Goal: Task Accomplishment & Management: Complete application form

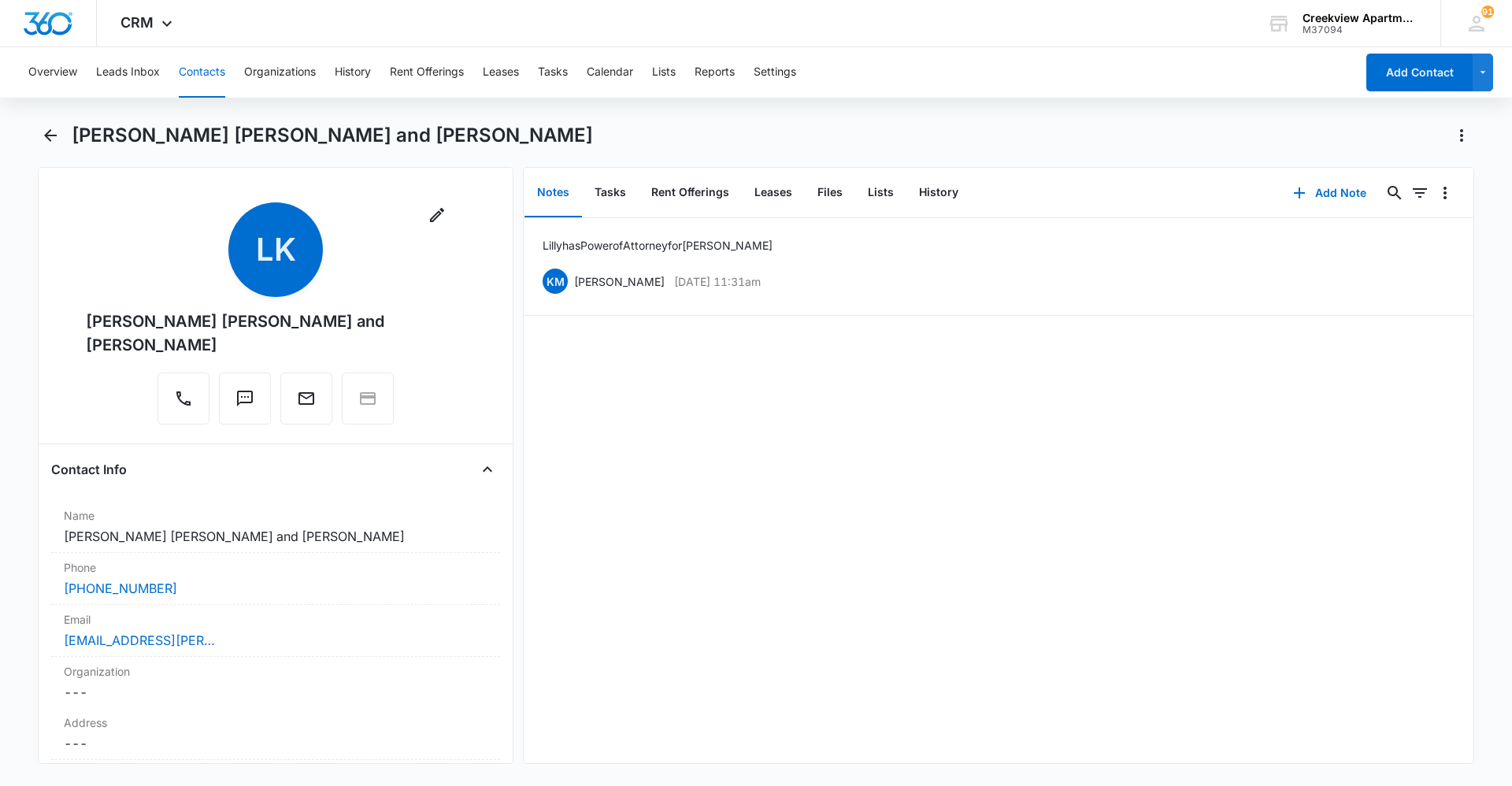
scroll to position [866, 0]
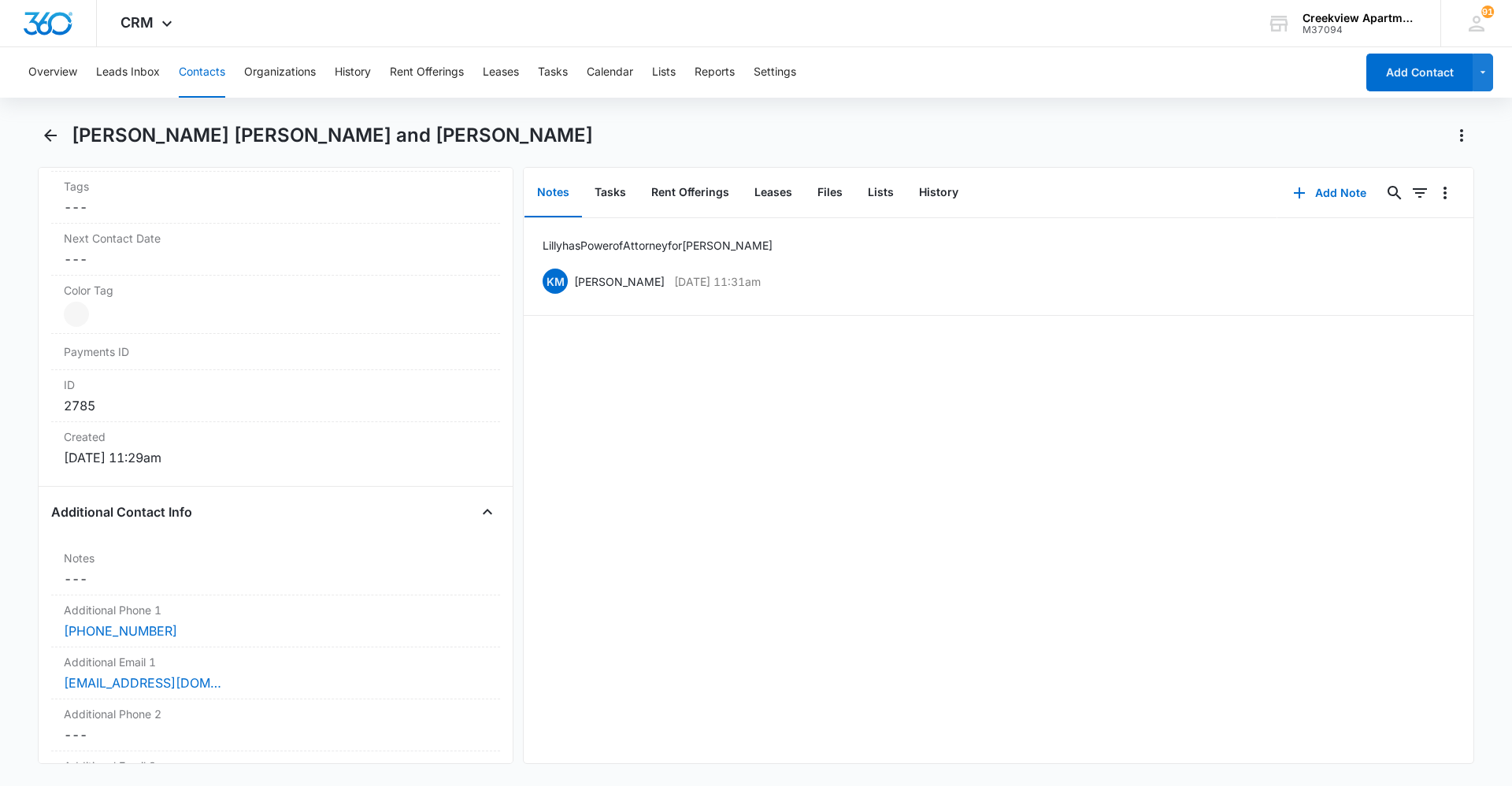
drag, startPoint x: 191, startPoint y: 81, endPoint x: 232, endPoint y: 86, distance: 41.3
click at [190, 81] on button "Contacts" at bounding box center [202, 72] width 46 height 50
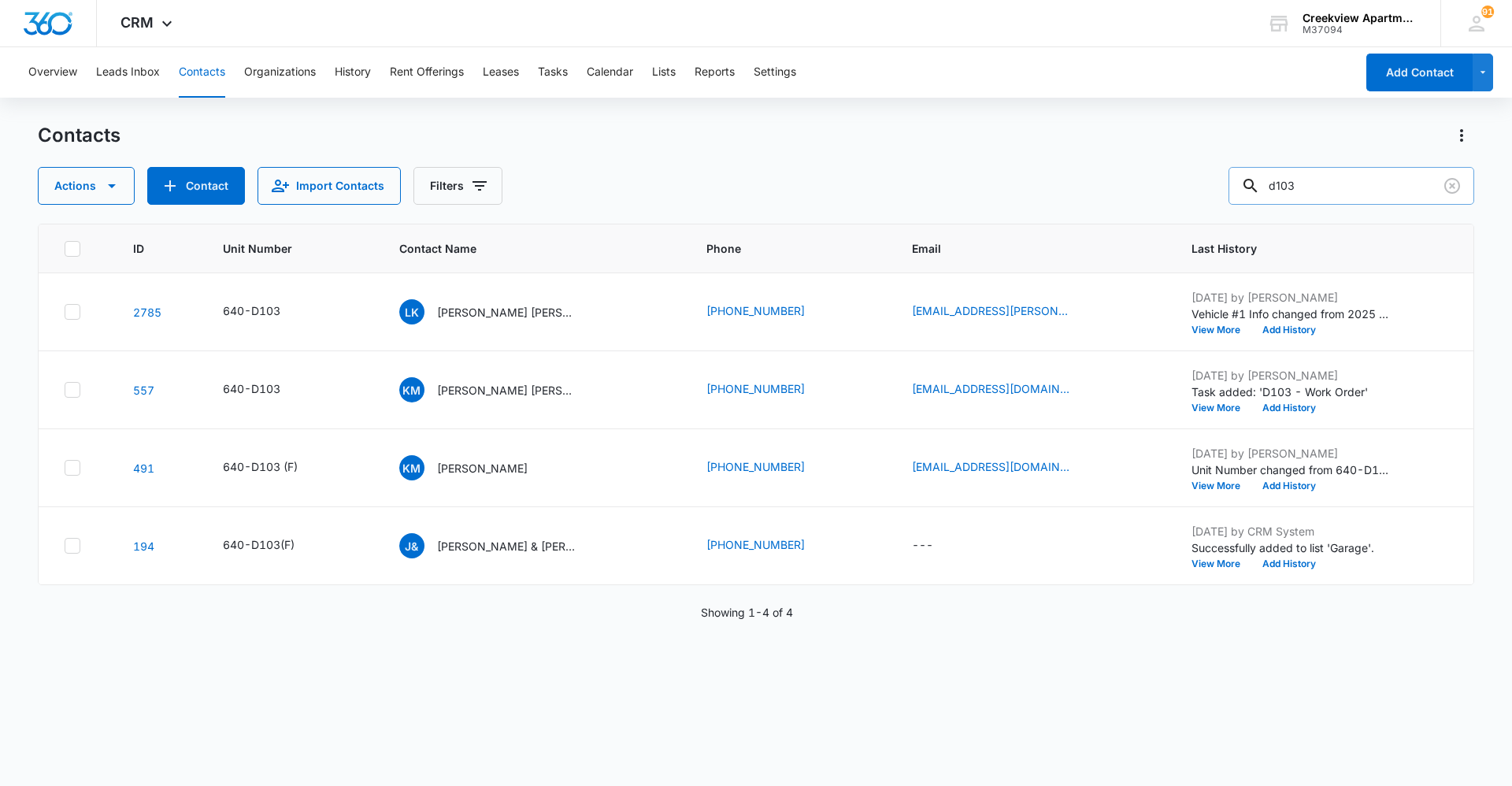
drag, startPoint x: 1304, startPoint y: 188, endPoint x: 1259, endPoint y: 190, distance: 45.0
click at [1259, 190] on div "d103" at bounding box center [1351, 186] width 246 height 38
type input "d"
type input "e206"
click at [473, 317] on p "Dwayne Flores, Aimme Flores" at bounding box center [506, 312] width 142 height 17
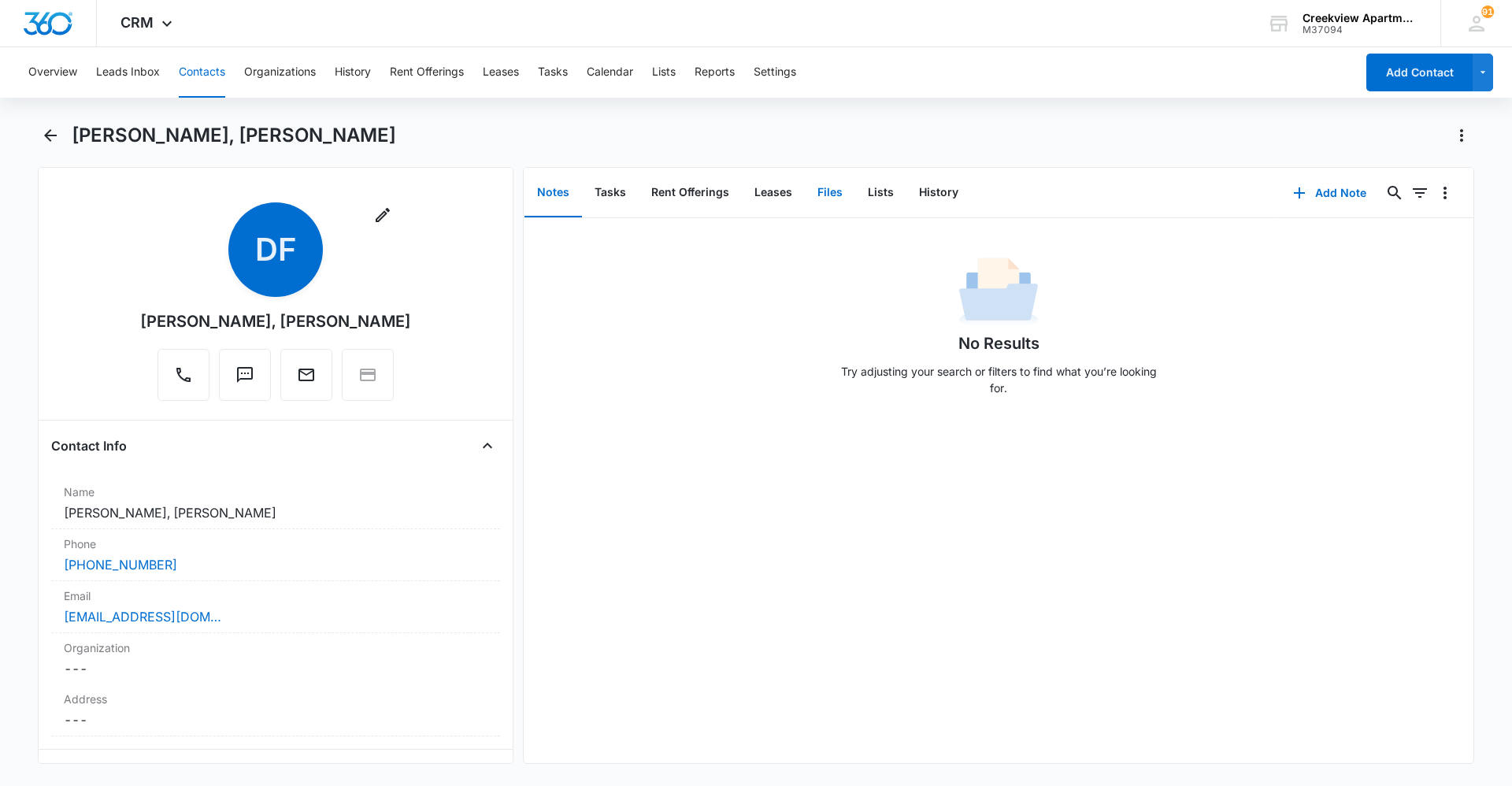
click at [823, 191] on button "Files" at bounding box center [829, 193] width 50 height 49
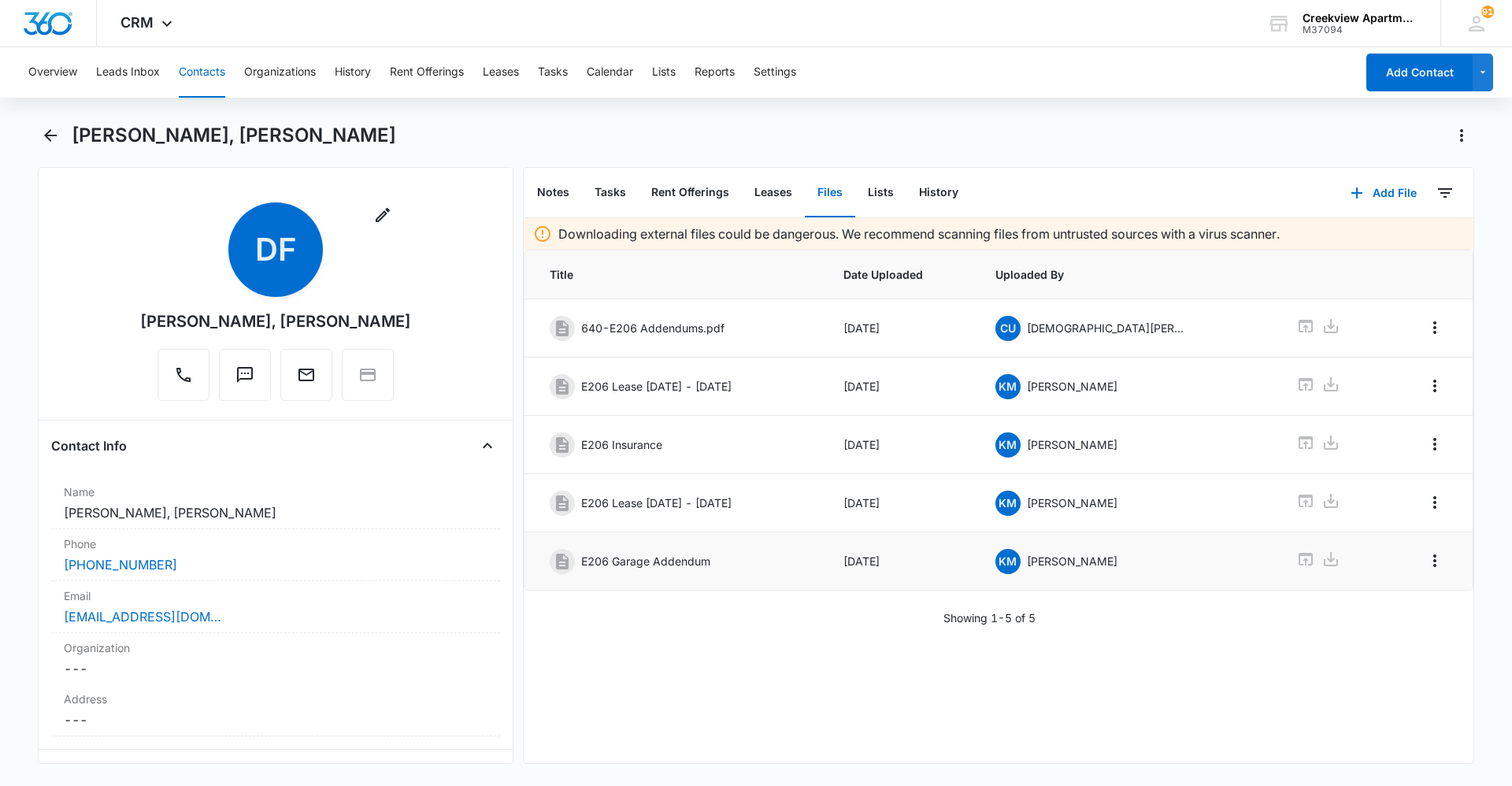
click at [1299, 559] on icon at bounding box center [1306, 559] width 14 height 13
click at [1004, 664] on div "Downloading external files could be dangerous. We recommend scanning files from…" at bounding box center [998, 490] width 949 height 545
click at [1206, 675] on div "Downloading external files could be dangerous. We recommend scanning files from…" at bounding box center [998, 490] width 949 height 545
click at [197, 68] on button "Contacts" at bounding box center [202, 72] width 46 height 50
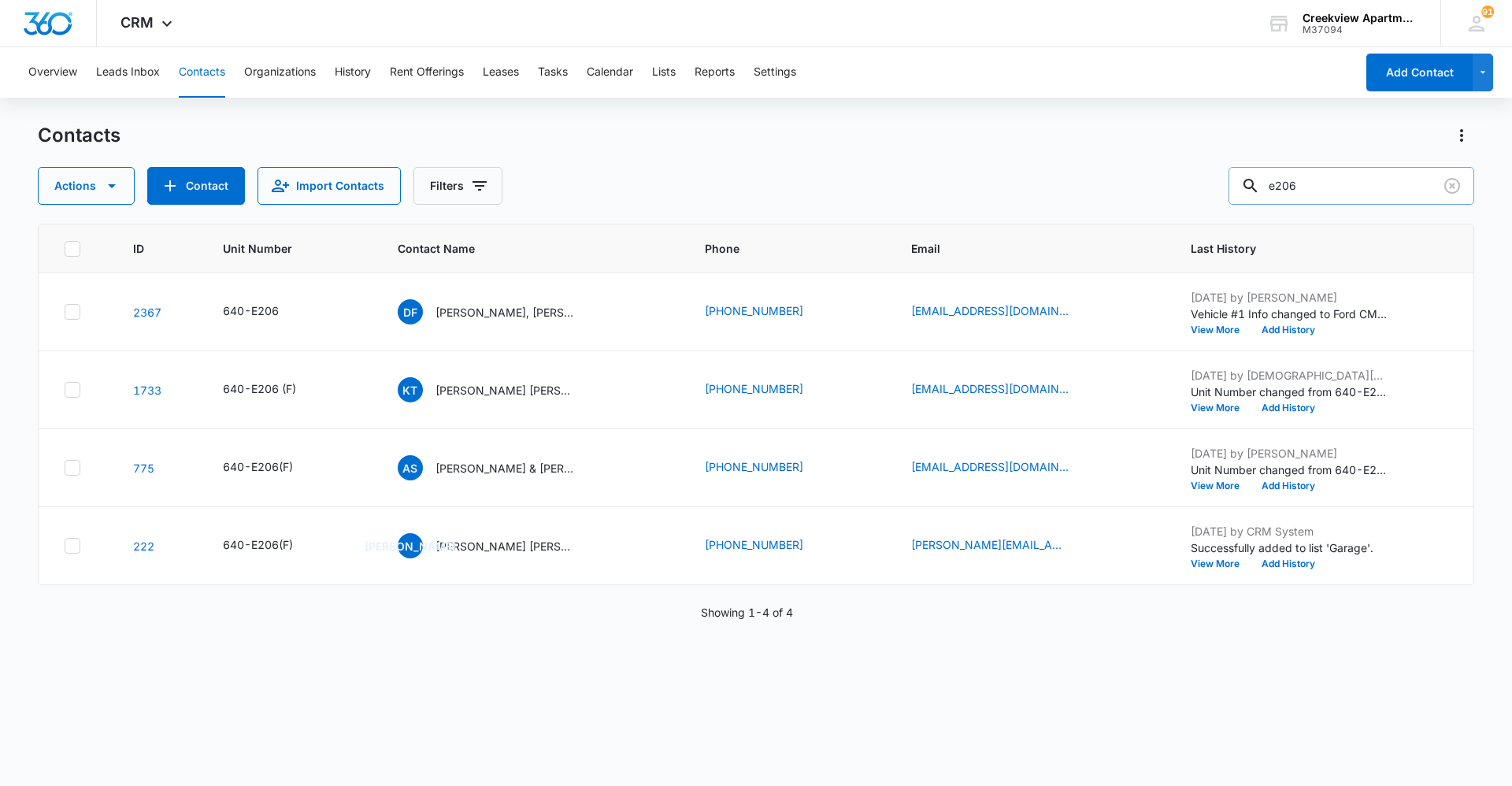
drag, startPoint x: 1338, startPoint y: 185, endPoint x: 1261, endPoint y: 195, distance: 77.6
click at [1261, 195] on div "e206" at bounding box center [1351, 186] width 246 height 38
type input "n206"
click at [482, 304] on p "Paige Harvey, Thutmose Toure" at bounding box center [509, 312] width 142 height 17
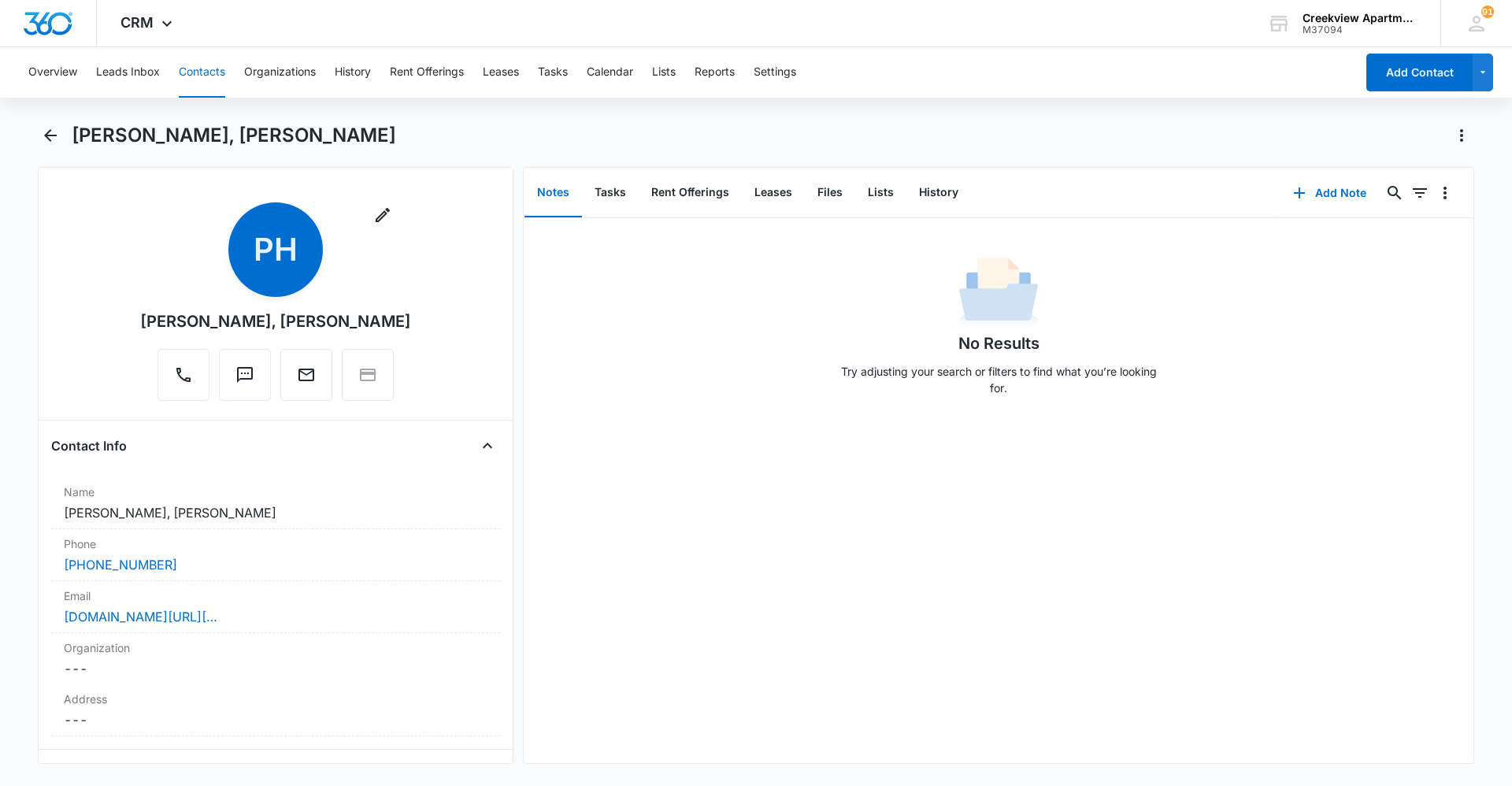
drag, startPoint x: 649, startPoint y: 609, endPoint x: 632, endPoint y: 606, distance: 17.3
click at [648, 607] on div "No Results Try adjusting your search or filters to find what you’re looking for." at bounding box center [998, 490] width 949 height 545
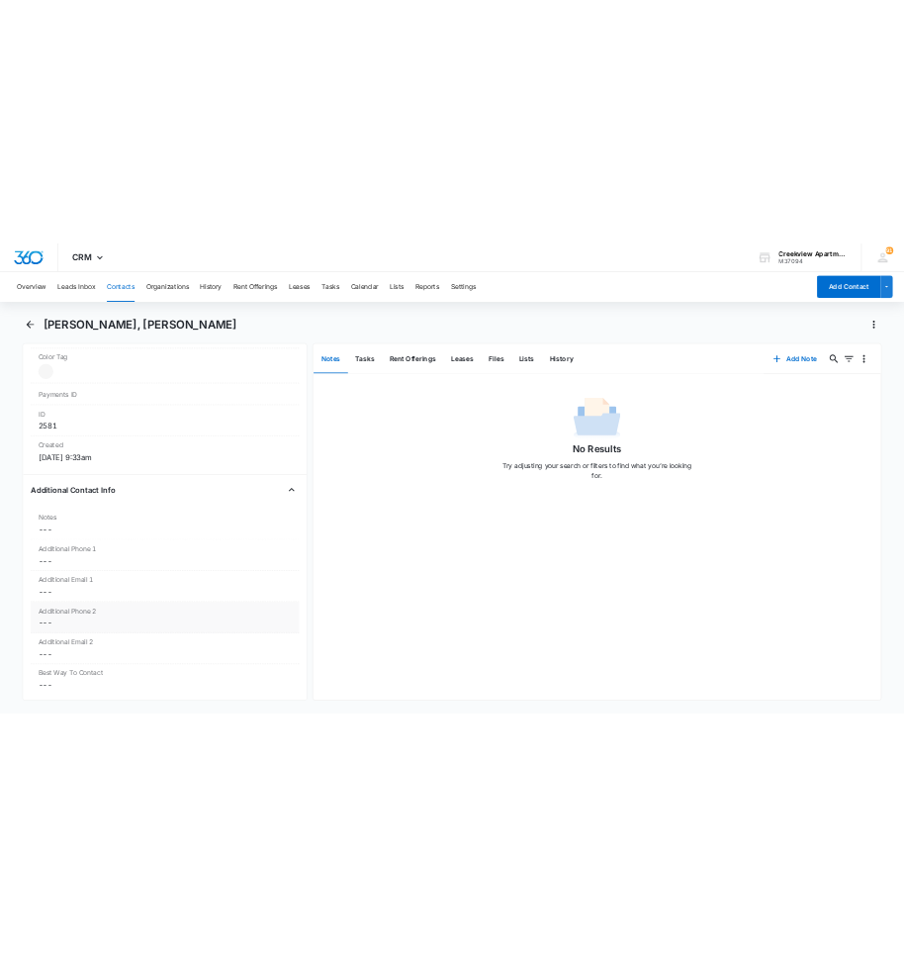
scroll to position [1188, 0]
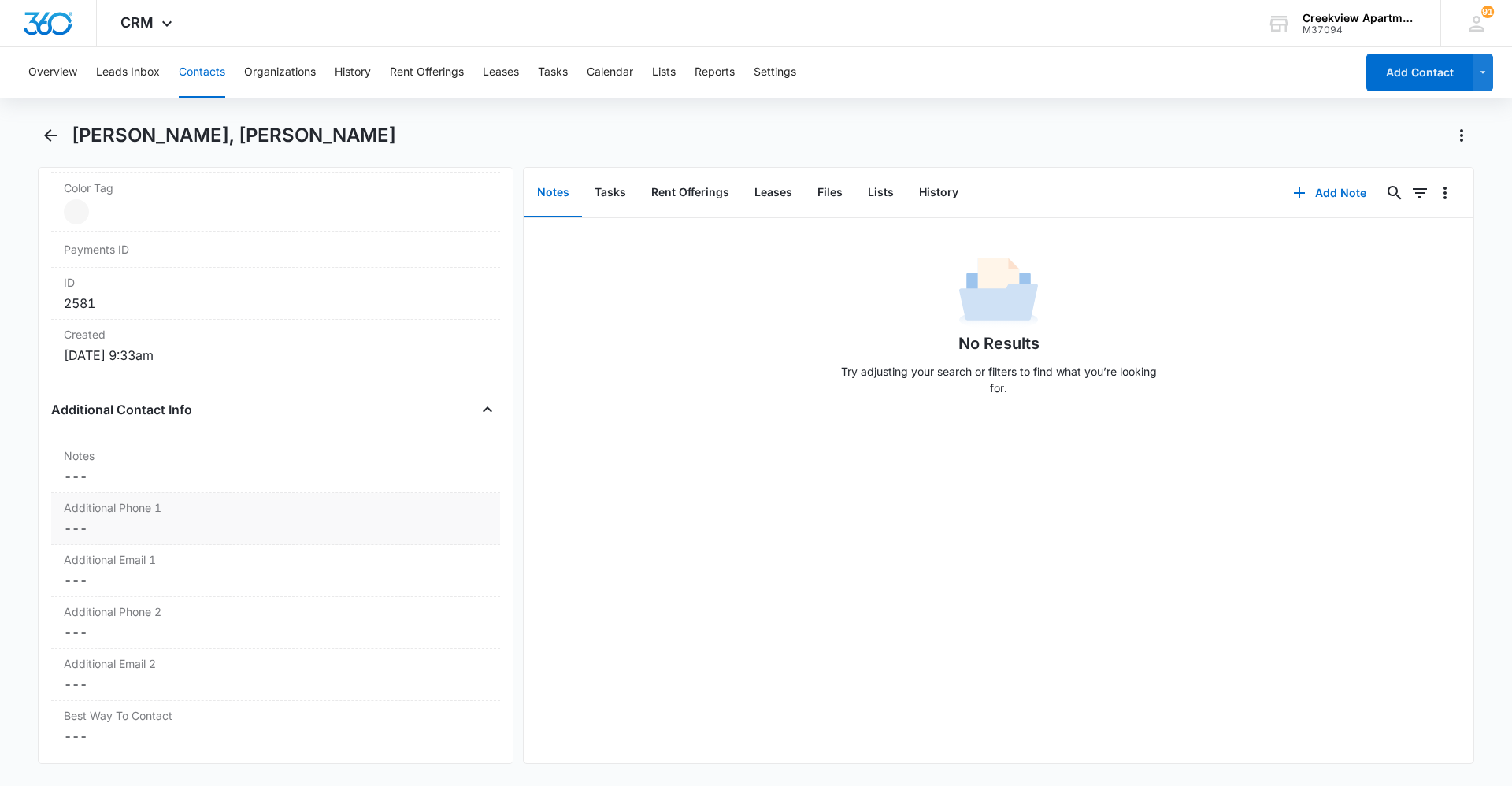
click at [116, 522] on dd "Cancel Save Changes ---" at bounding box center [275, 528] width 423 height 19
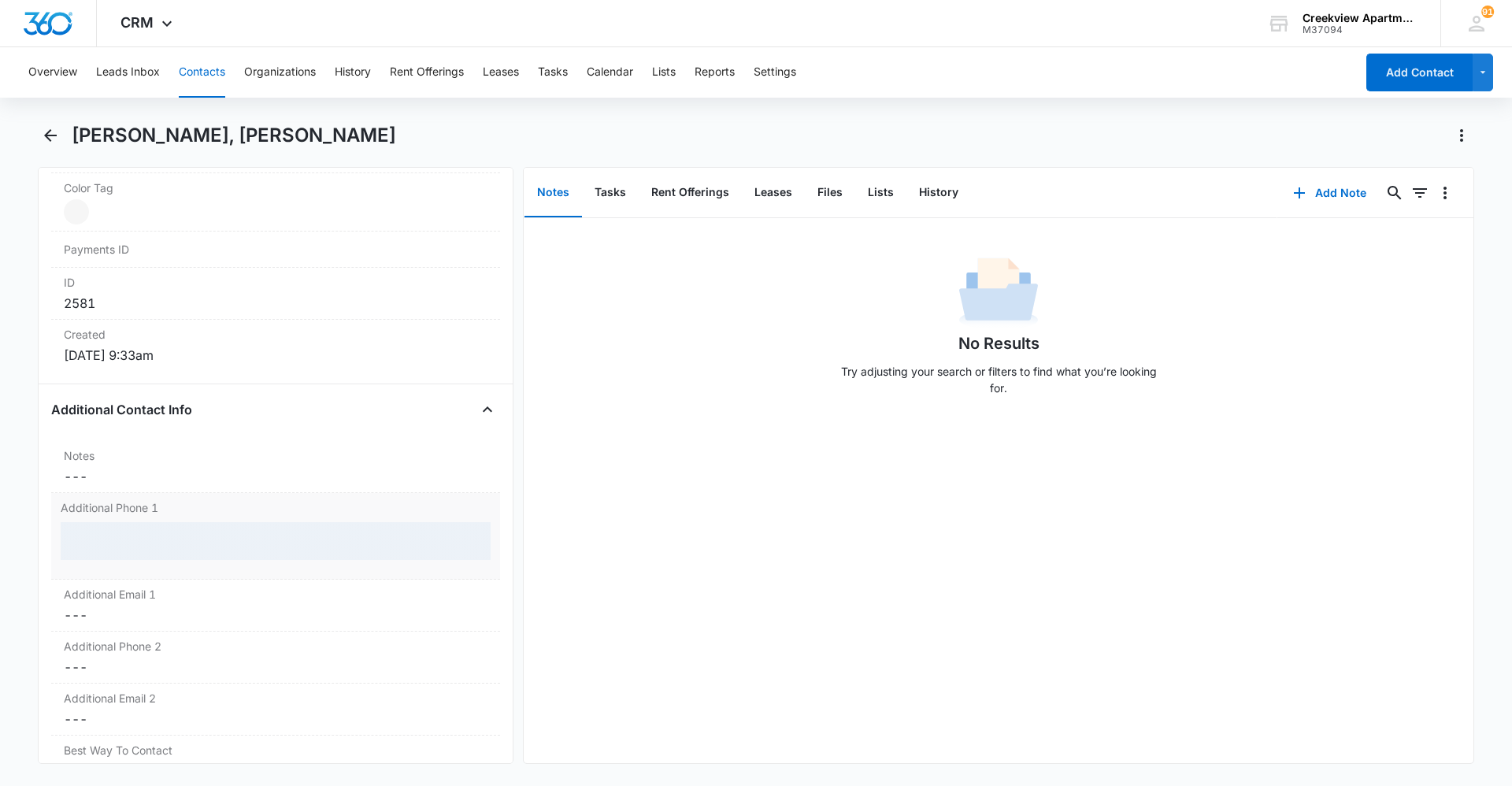
click at [109, 539] on div at bounding box center [275, 541] width 430 height 38
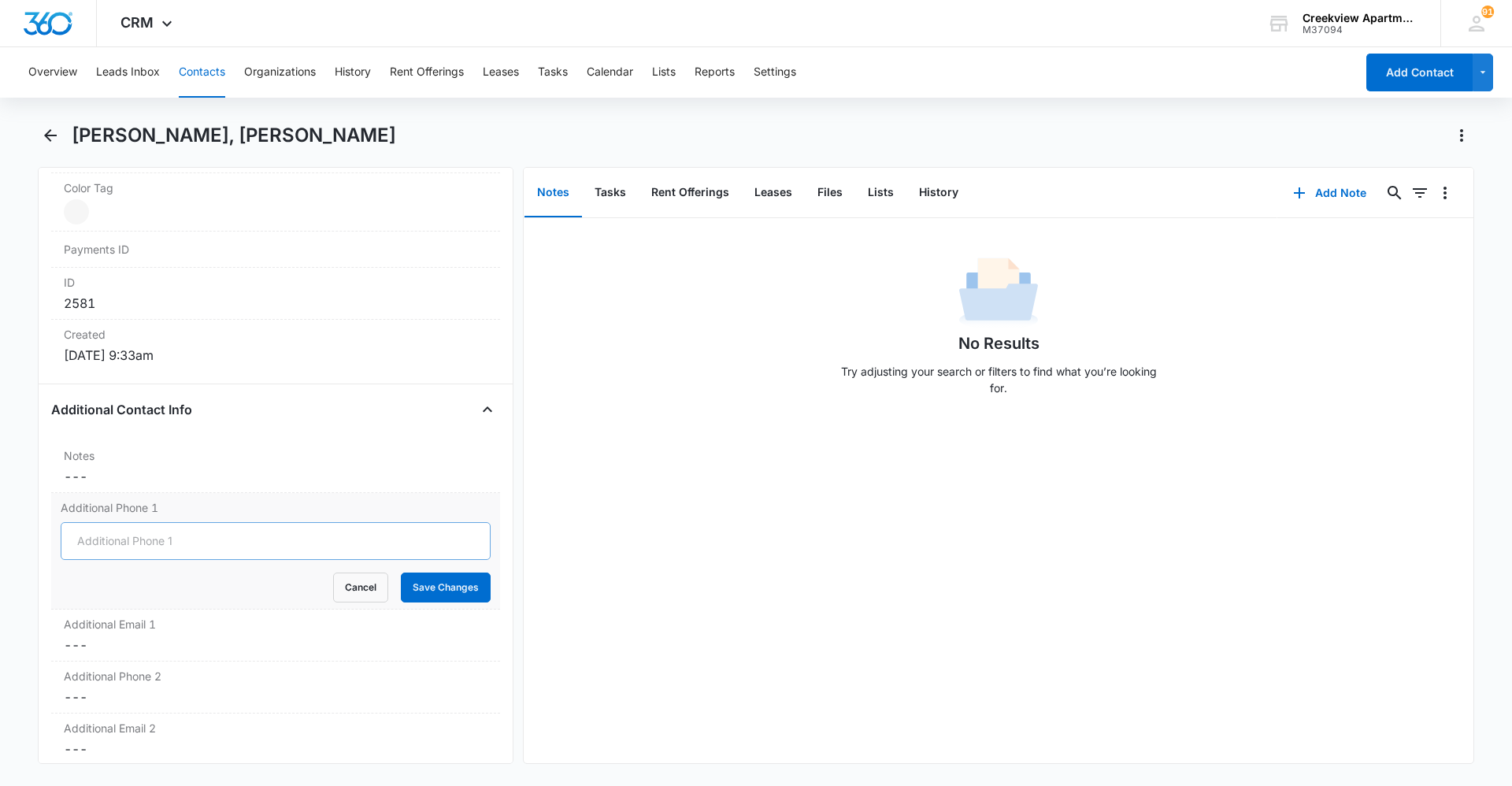
click at [134, 542] on input "Additional Phone 1" at bounding box center [275, 541] width 430 height 38
type input "(720) 436-4533"
click at [401, 575] on button "Save Changes" at bounding box center [446, 587] width 90 height 30
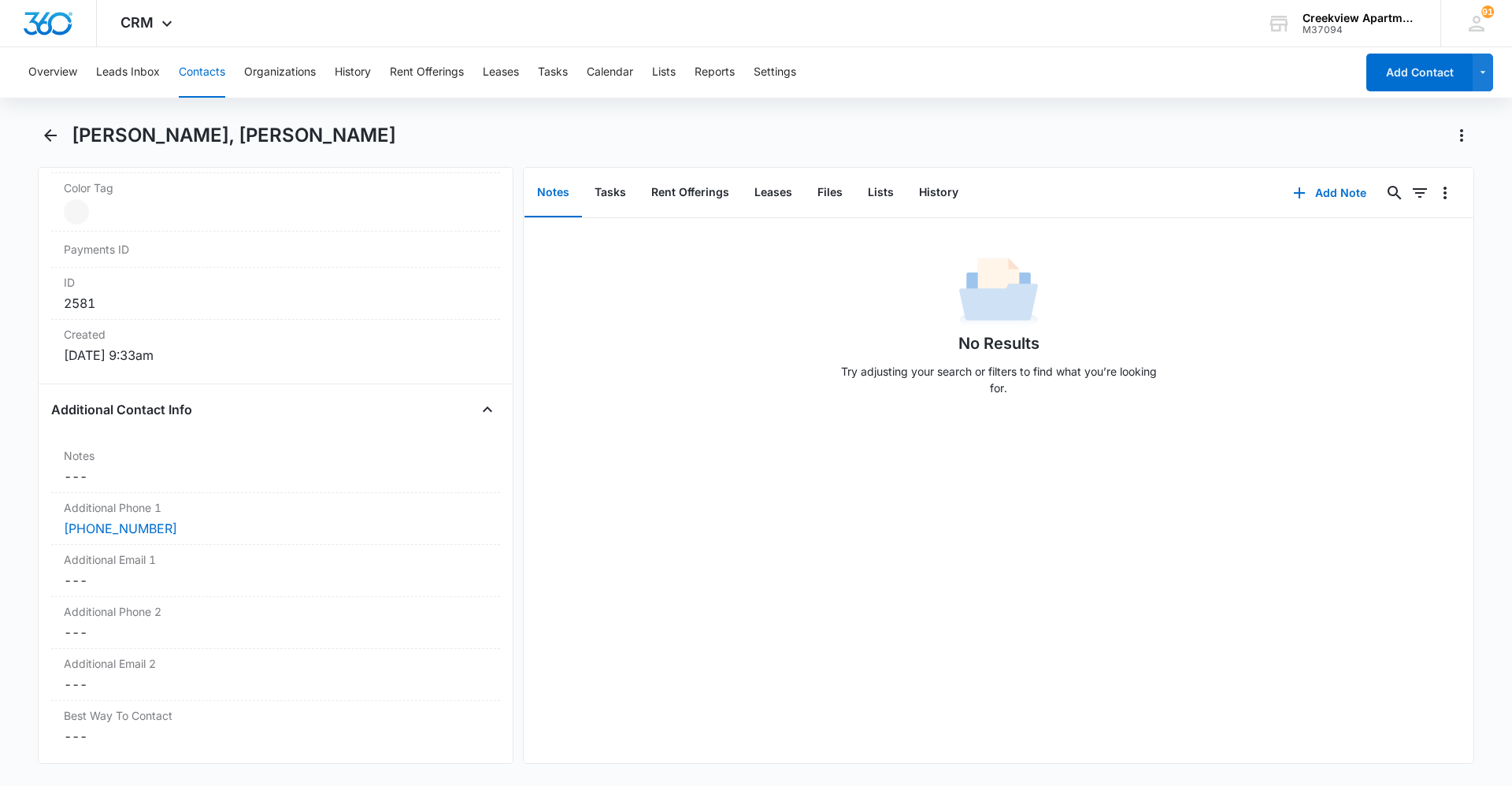
click at [577, 559] on div "No Results Try adjusting your search or filters to find what you’re looking for." at bounding box center [998, 490] width 949 height 545
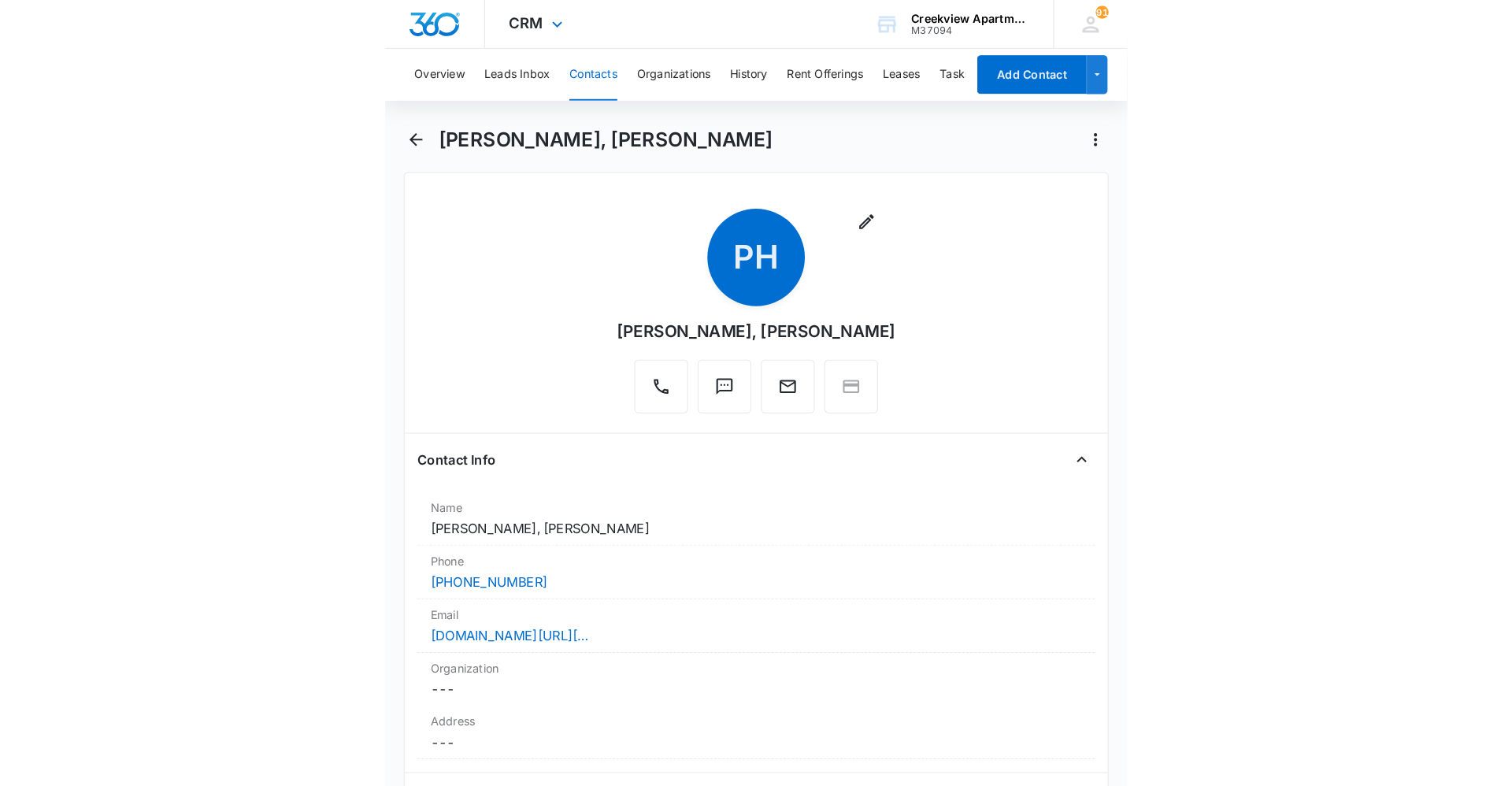
scroll to position [0, 0]
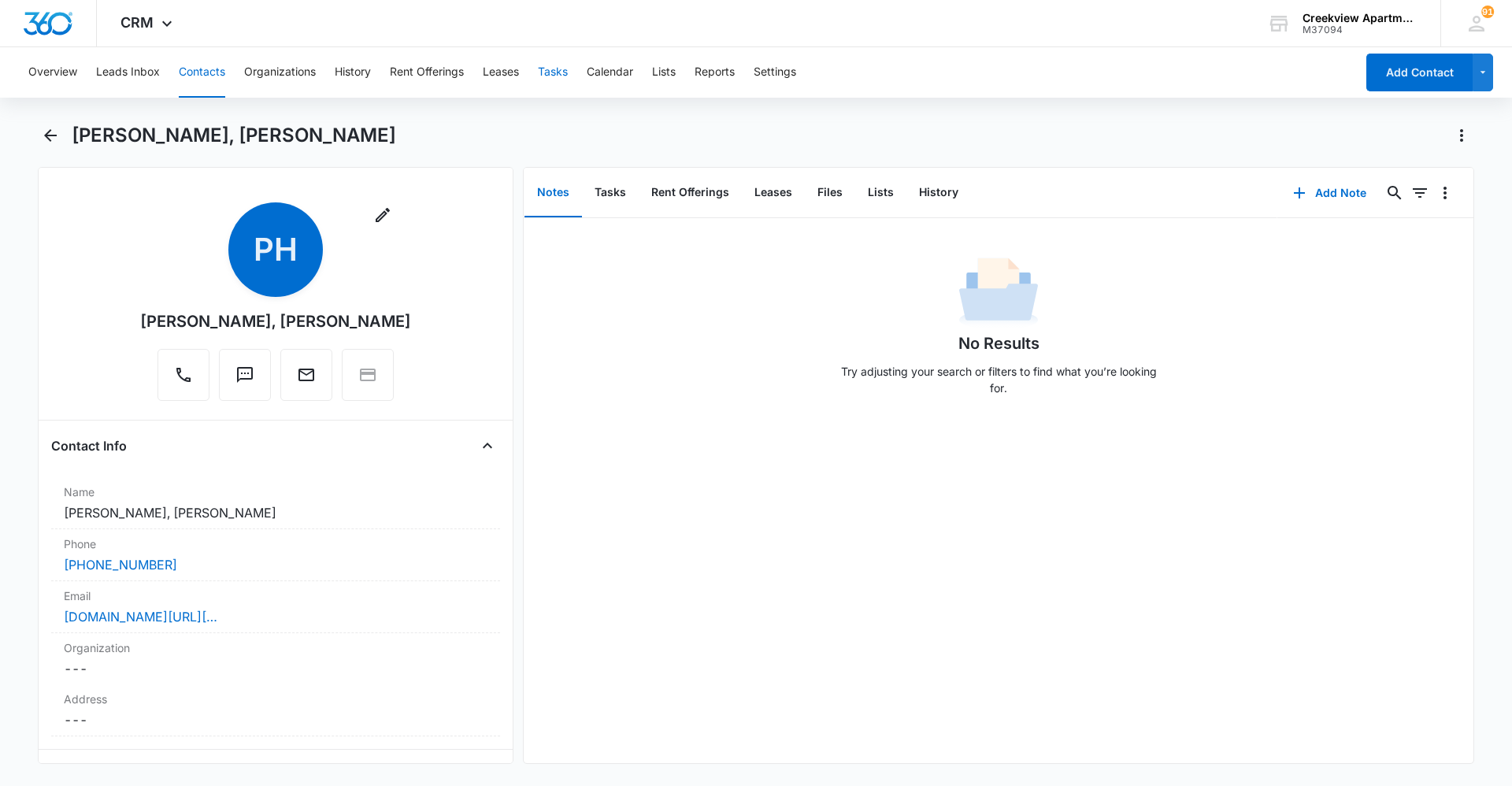
click at [558, 60] on button "Tasks" at bounding box center [553, 72] width 30 height 50
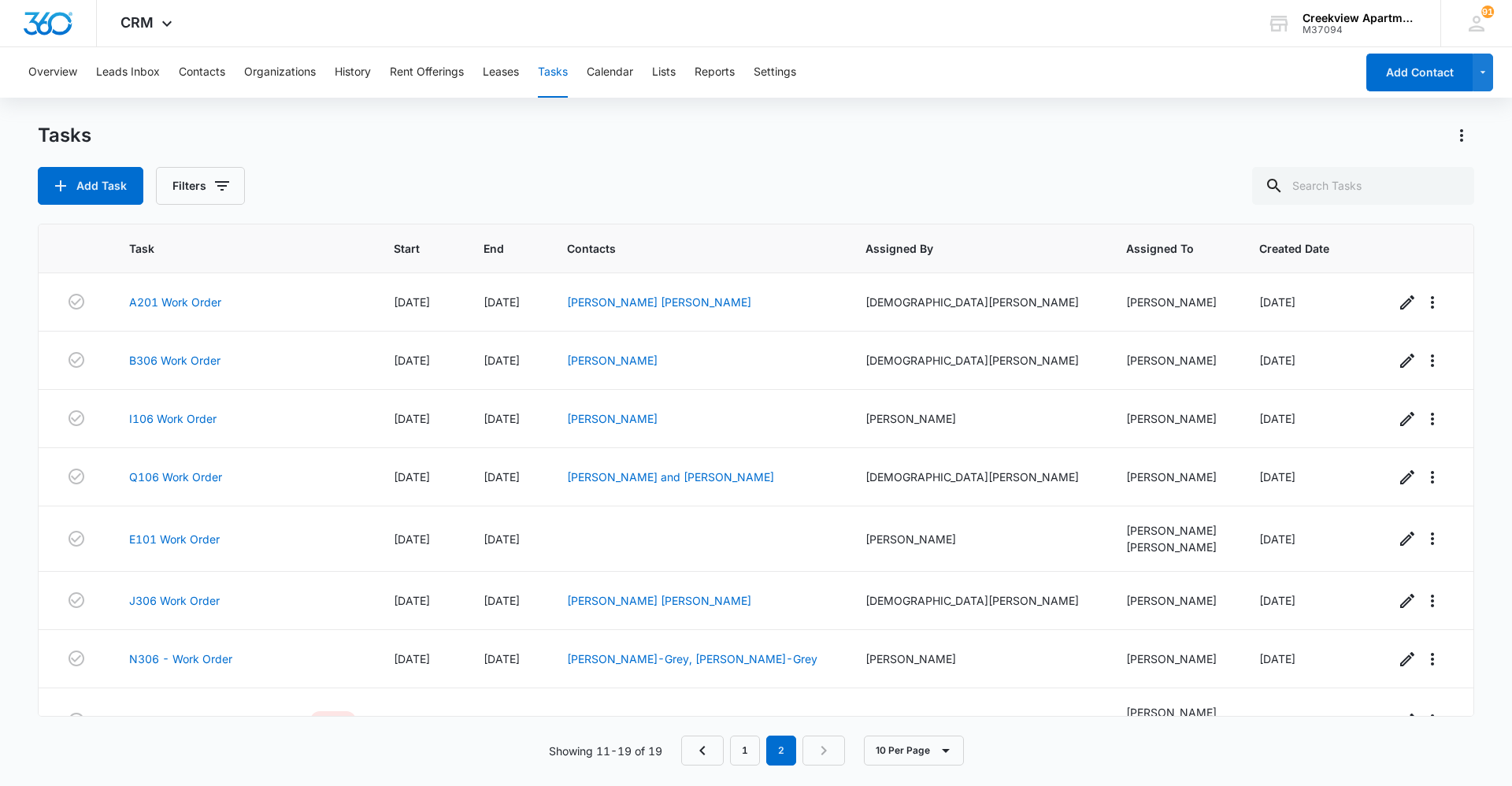
click at [709, 180] on div "Add Task Filters" at bounding box center [756, 186] width 1436 height 38
click at [662, 173] on div "Add Task Filters" at bounding box center [756, 186] width 1436 height 38
click at [580, 169] on div "Add Task Filters" at bounding box center [756, 186] width 1436 height 38
click at [1184, 771] on div "Tasks Add Task Filters Task Start End Contacts Assigned By Assigned To Created …" at bounding box center [756, 453] width 1436 height 661
click at [1231, 758] on div "Showing 11-19 of 19 1 2 10 Per Page" at bounding box center [756, 750] width 1436 height 30
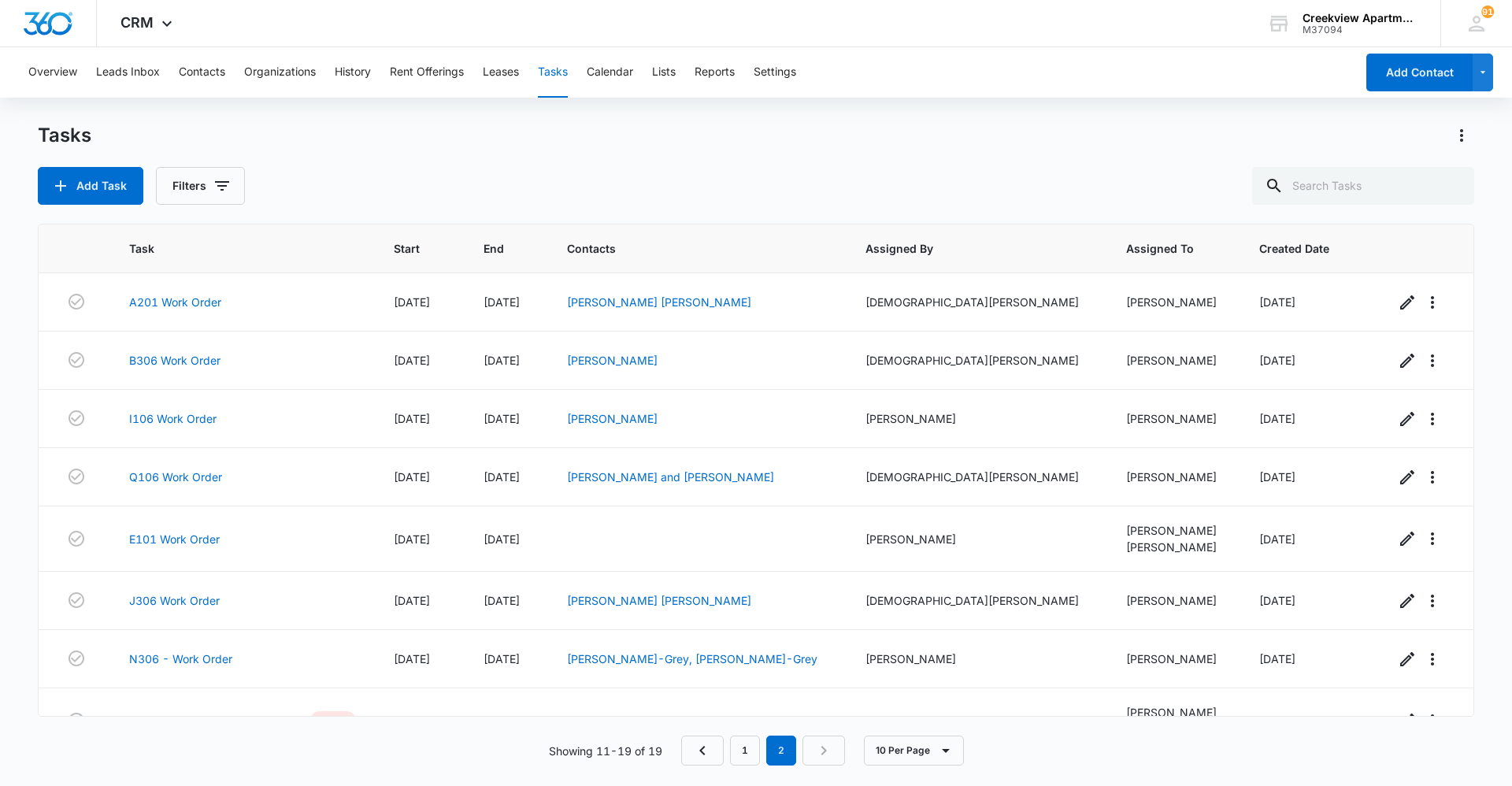
drag, startPoint x: 665, startPoint y: 0, endPoint x: 477, endPoint y: 70, distance: 200.6
click at [665, 0] on div "CRM Apps Reputation Websites Forms CRM Email Social Content Ads Intelligence Fi…" at bounding box center [756, 23] width 1512 height 47
click at [588, 180] on div "Add Task Filters" at bounding box center [756, 186] width 1436 height 38
click at [795, 94] on button "Settings" at bounding box center [774, 72] width 42 height 50
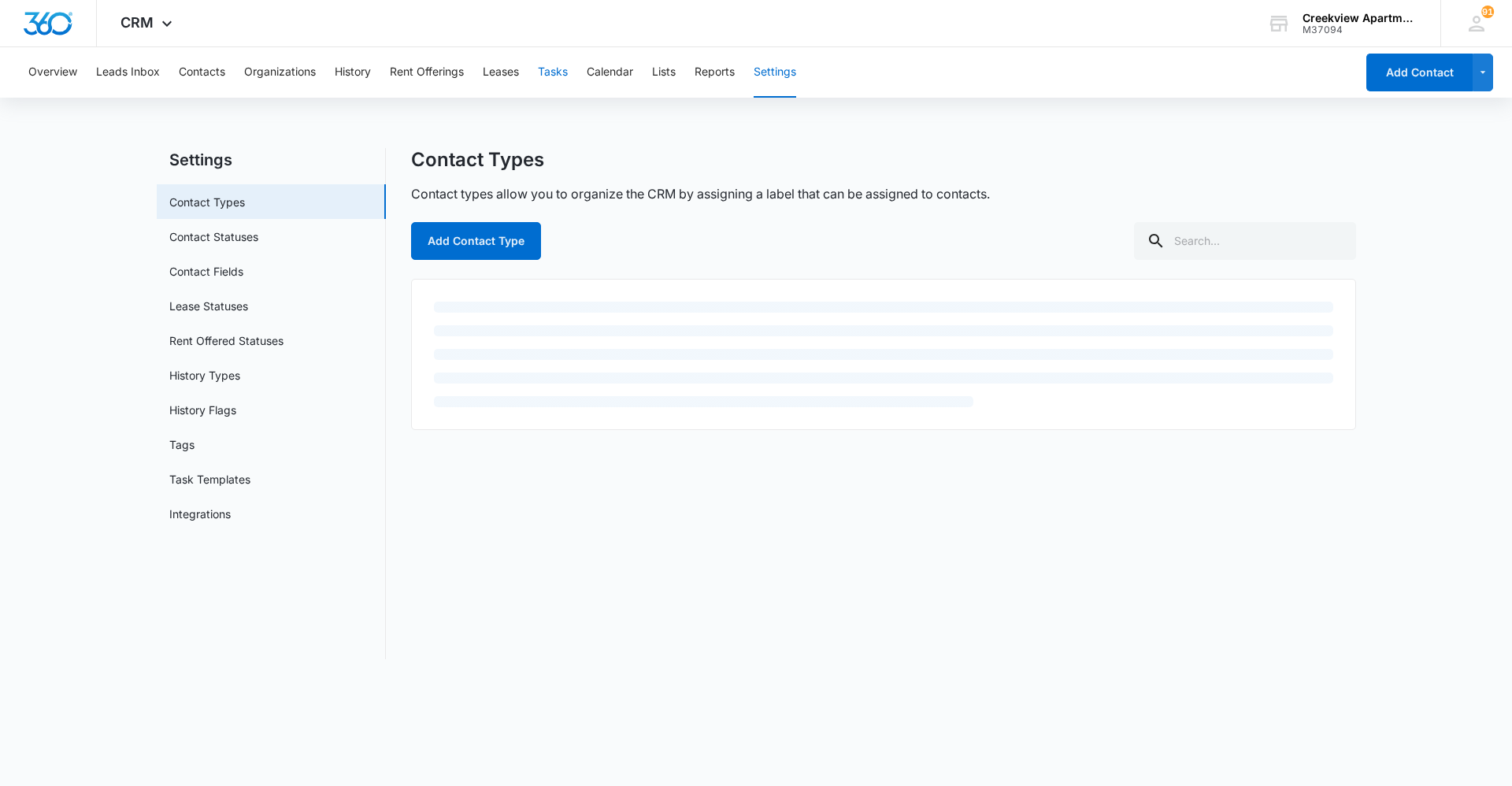
click at [550, 75] on button "Tasks" at bounding box center [553, 72] width 30 height 50
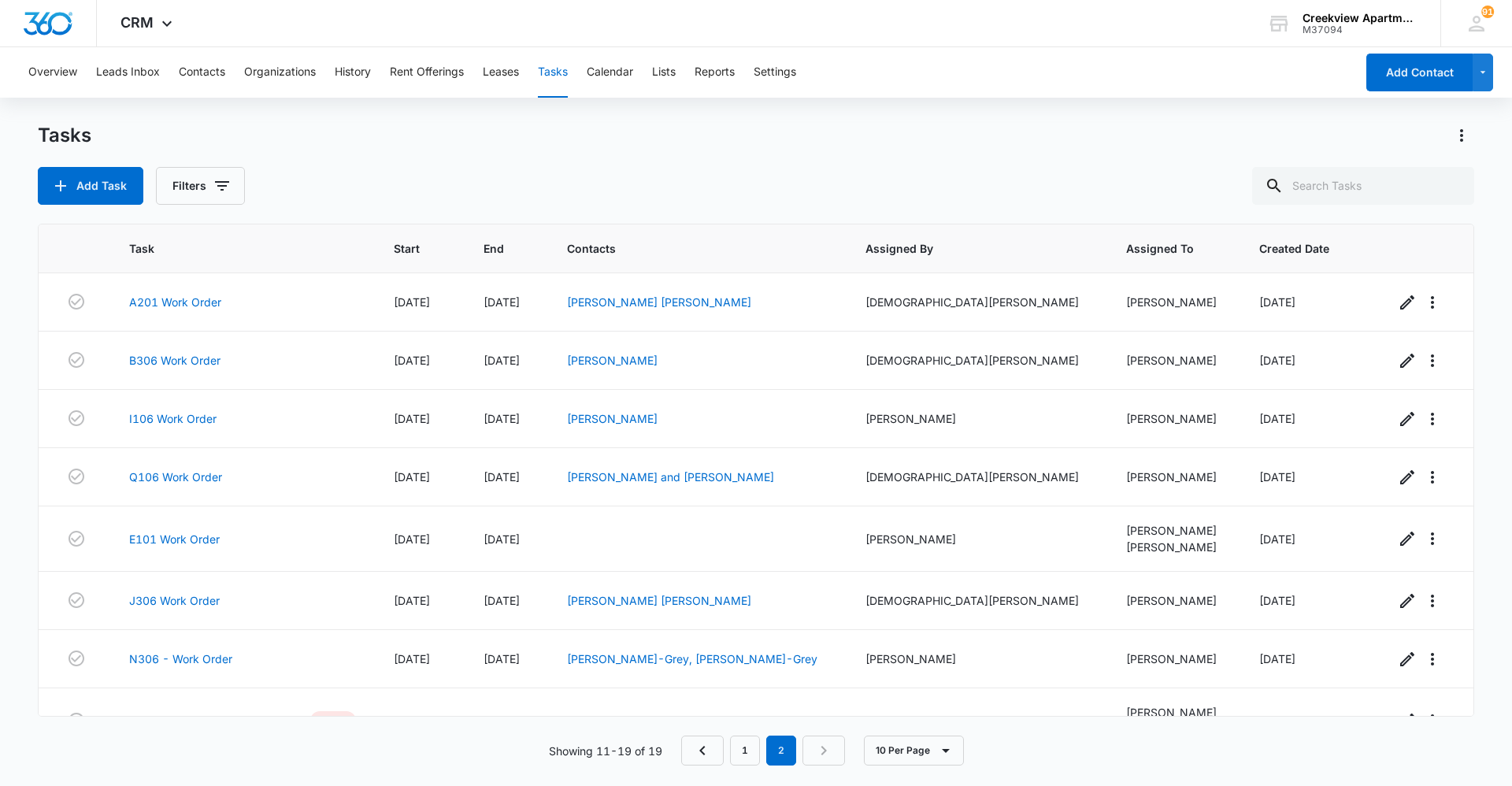
click at [614, 189] on div "Add Task Filters" at bounding box center [756, 186] width 1436 height 38
click at [768, 165] on div "Tasks Add Task Filters" at bounding box center [756, 163] width 1436 height 82
click at [719, 186] on div "Add Task Filters" at bounding box center [756, 186] width 1436 height 38
click at [616, 154] on div "Tasks Add Task Filters" at bounding box center [756, 163] width 1436 height 82
click at [1168, 103] on div "Overview Leads Inbox Contacts Organizations History Rent Offerings Leases Tasks…" at bounding box center [756, 415] width 1512 height 737
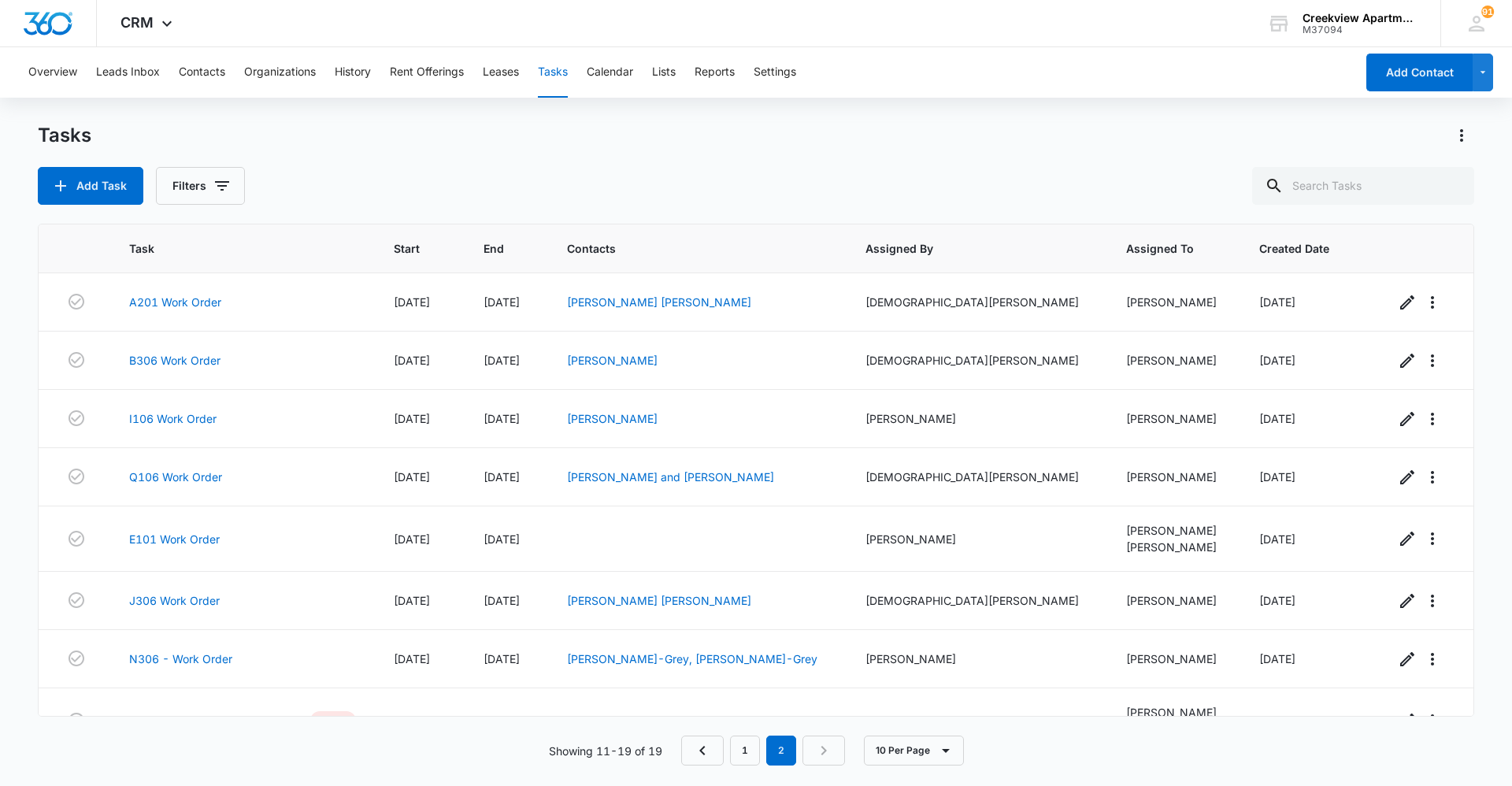
click at [572, 147] on div "Tasks" at bounding box center [756, 135] width 1436 height 25
click at [975, 16] on div "CRM Apps Reputation Websites Forms CRM Email Social Content Ads Intelligence Fi…" at bounding box center [756, 23] width 1512 height 47
click at [213, 56] on button "Contacts" at bounding box center [202, 72] width 46 height 50
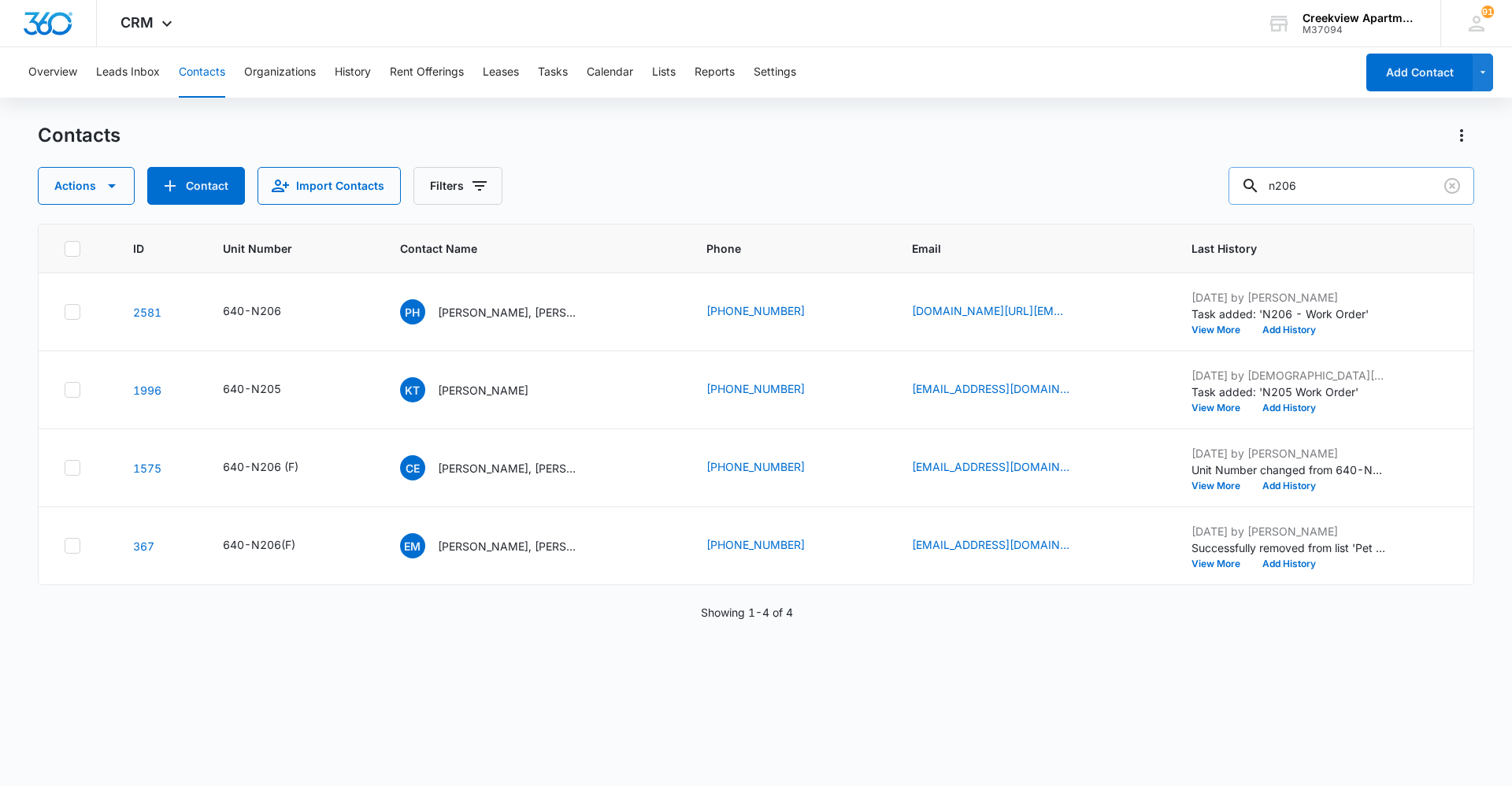
drag, startPoint x: 1312, startPoint y: 186, endPoint x: 1245, endPoint y: 189, distance: 67.1
click at [1246, 189] on input "n206" at bounding box center [1351, 186] width 246 height 38
type input "d103"
click at [509, 314] on p "Lane Kitrell, Lilly and Lawrence Martin" at bounding box center [508, 312] width 142 height 17
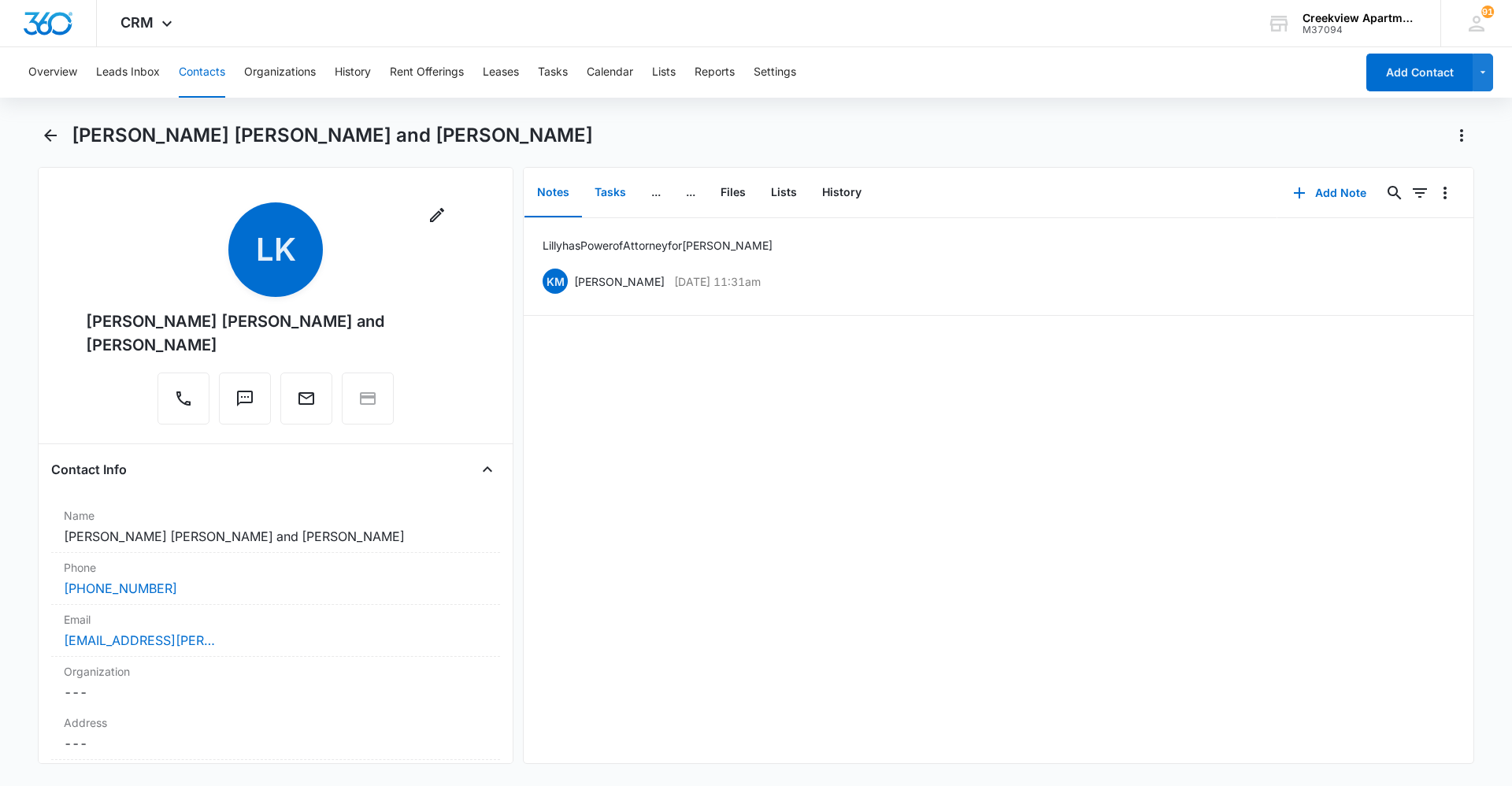
click at [603, 193] on button "Tasks" at bounding box center [610, 193] width 57 height 49
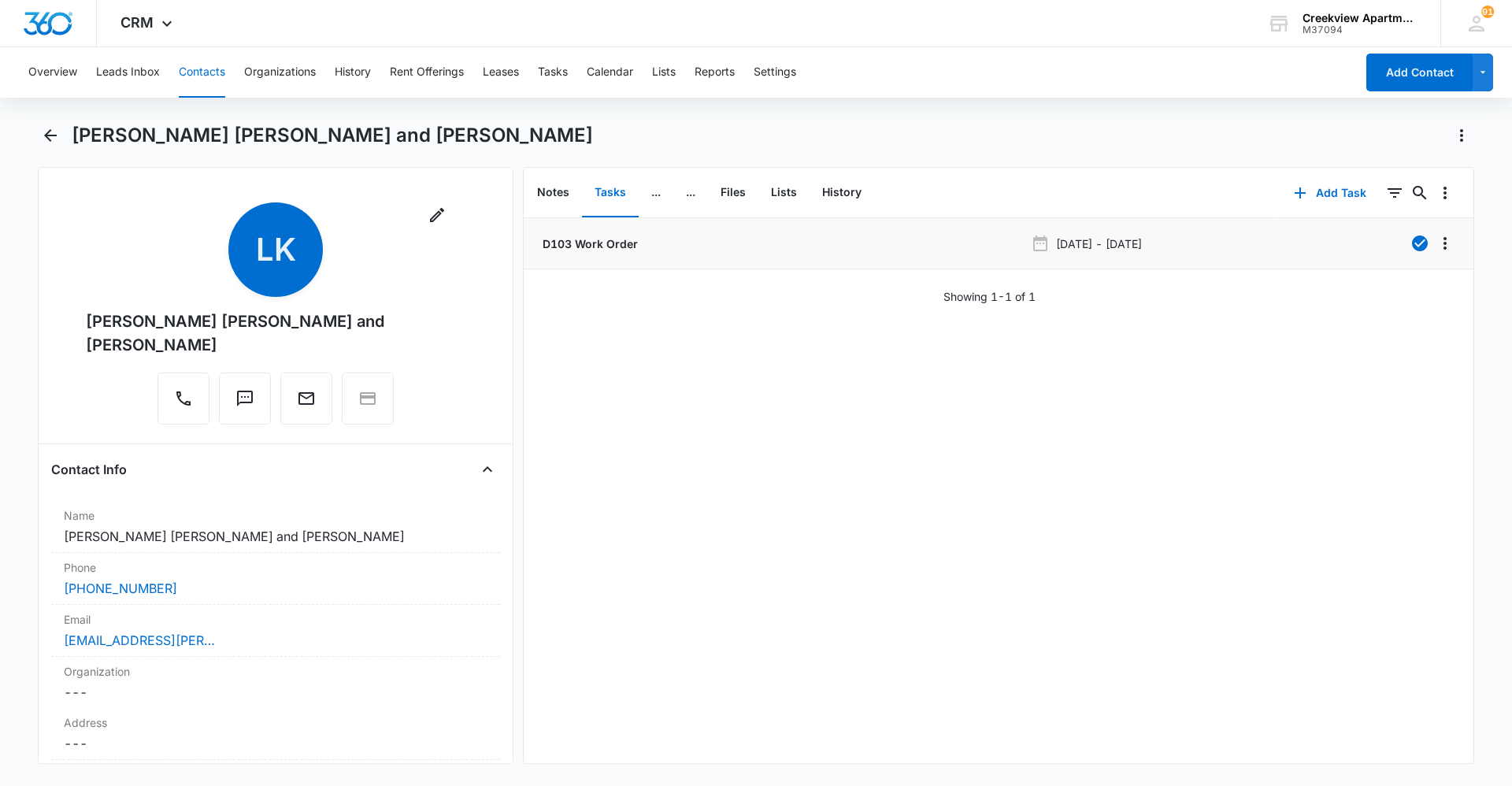
click at [609, 241] on p "D103 Work Order" at bounding box center [589, 243] width 99 height 17
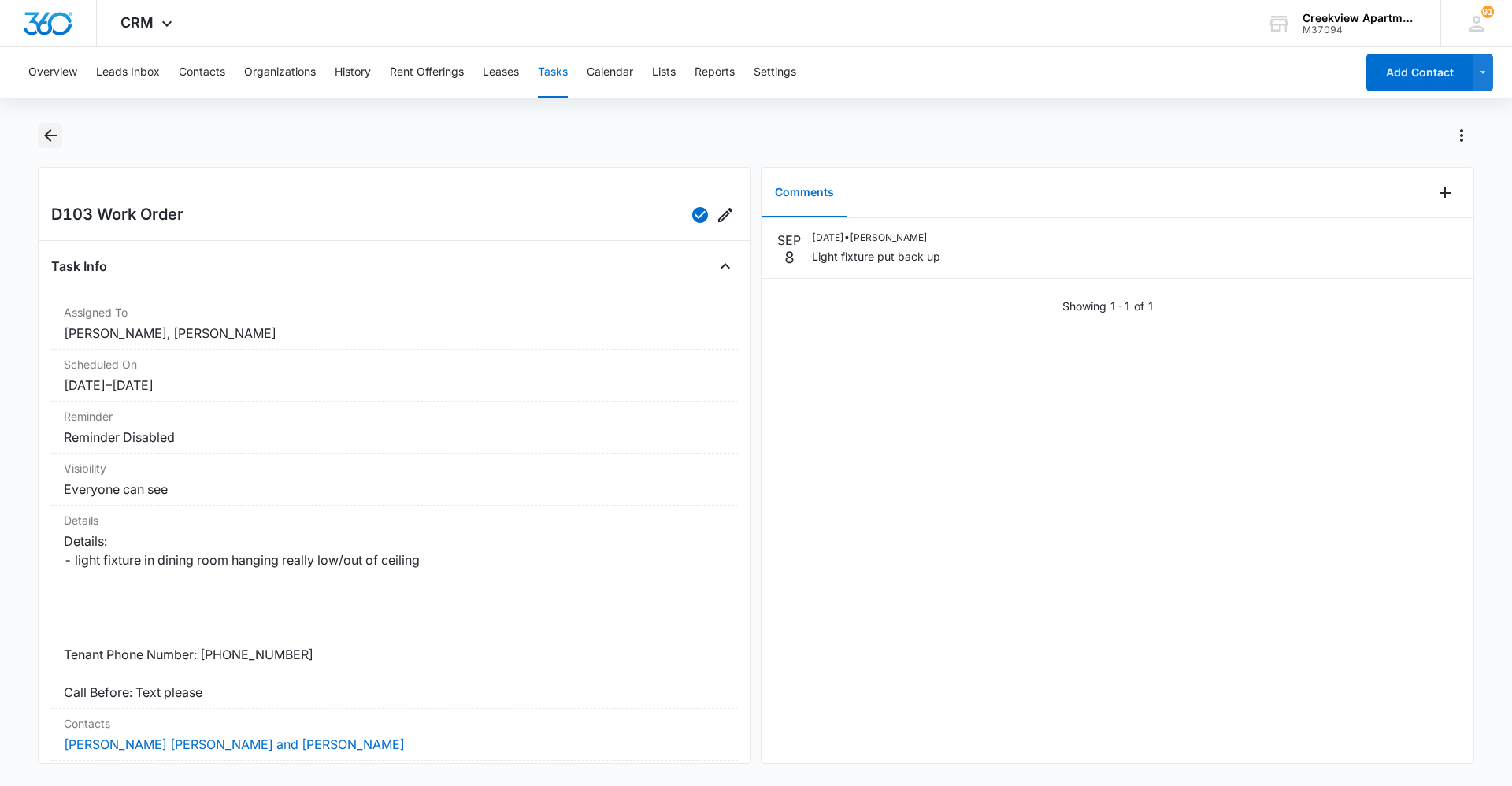
click at [45, 138] on icon "Back" at bounding box center [50, 135] width 19 height 19
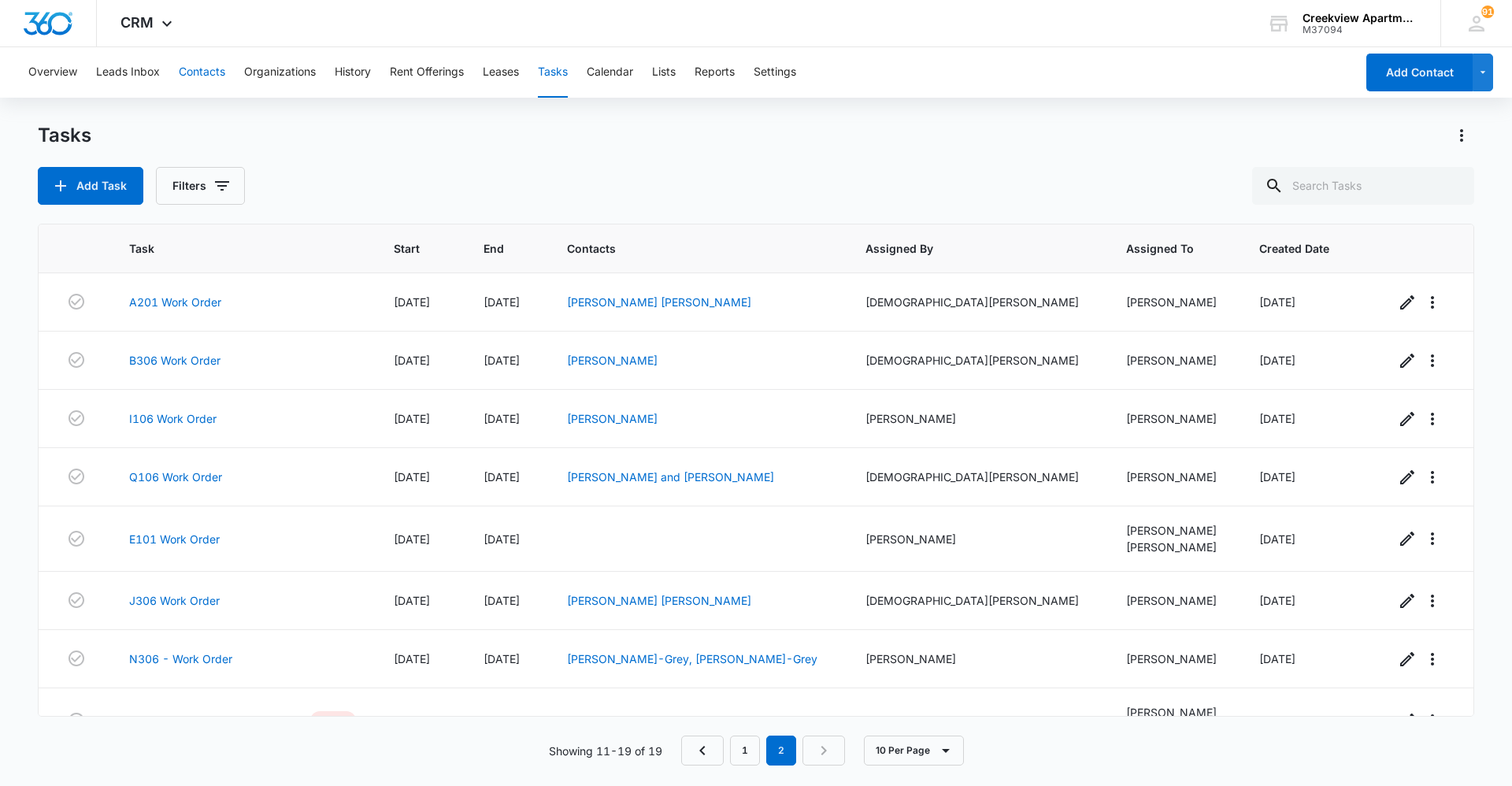
click at [218, 69] on button "Contacts" at bounding box center [202, 72] width 46 height 50
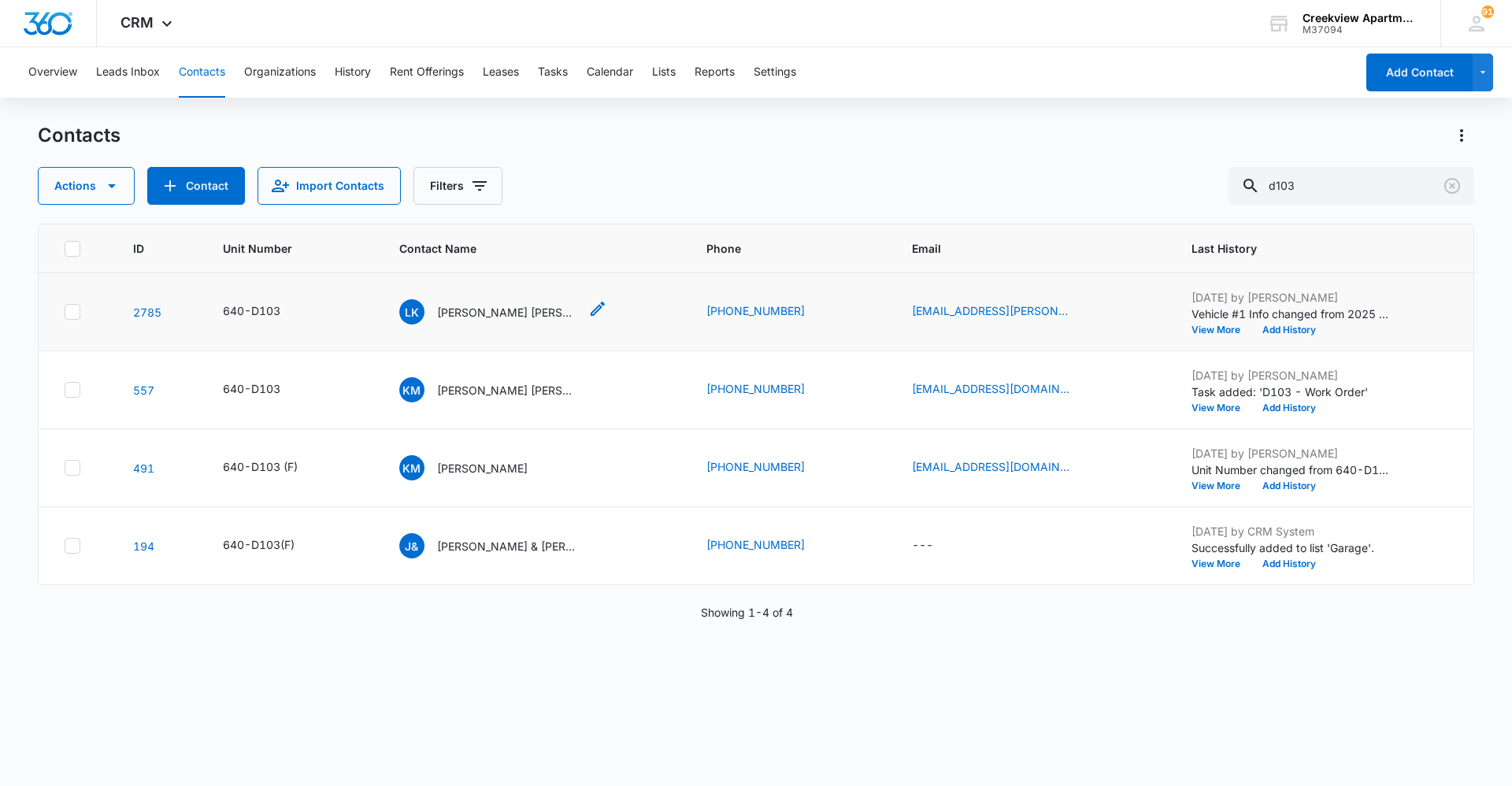
click at [525, 309] on p "Lane Kitrell, Lilly and Lawrence Martin" at bounding box center [508, 312] width 142 height 17
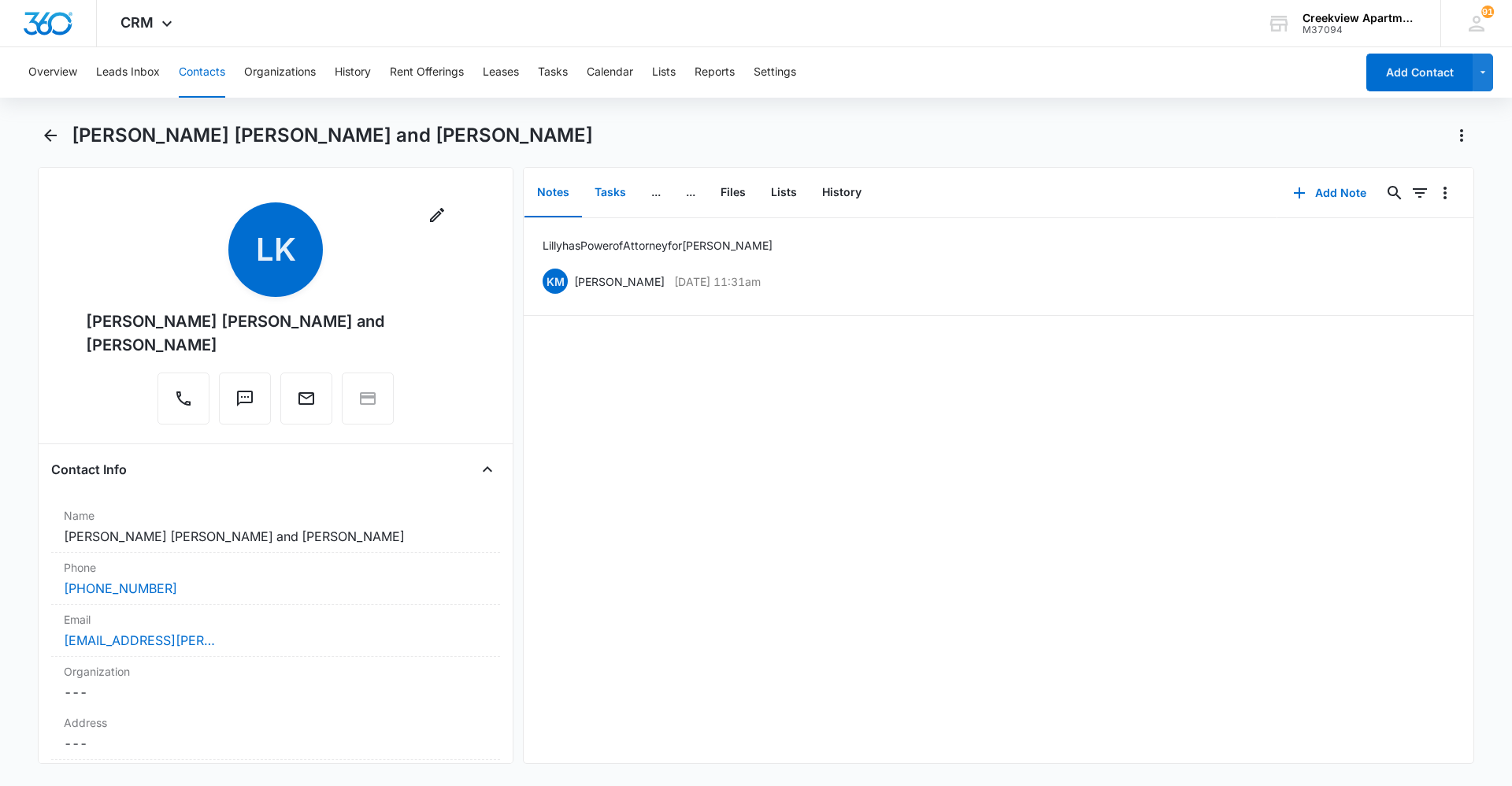
click at [593, 198] on button "Tasks" at bounding box center [610, 193] width 57 height 49
click at [1320, 195] on button "Add Task" at bounding box center [1330, 193] width 104 height 38
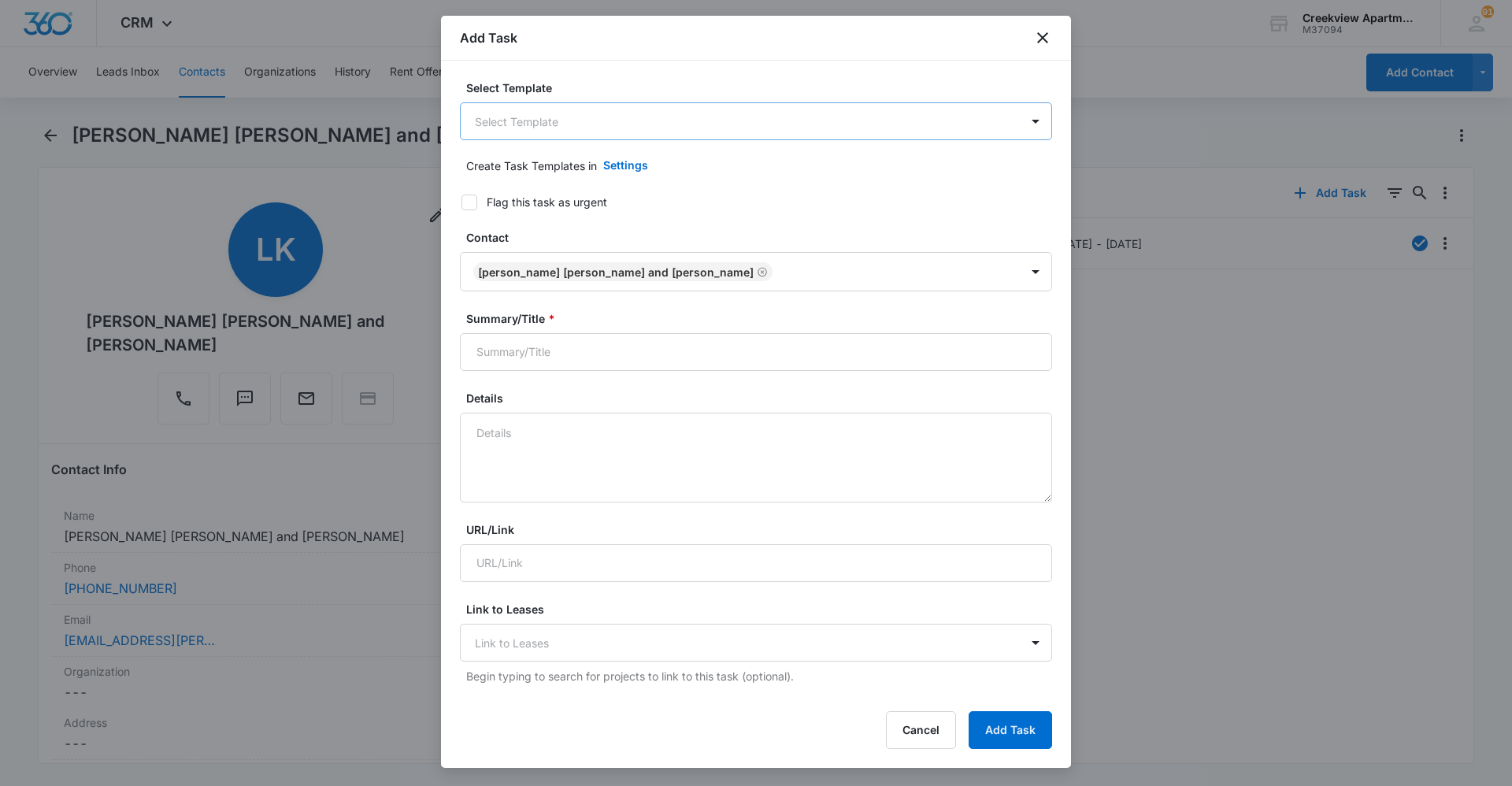
click at [712, 131] on body "CRM Apps Reputation Websites Forms CRM Email Social Content Ads Intelligence Fi…" at bounding box center [756, 393] width 1512 height 786
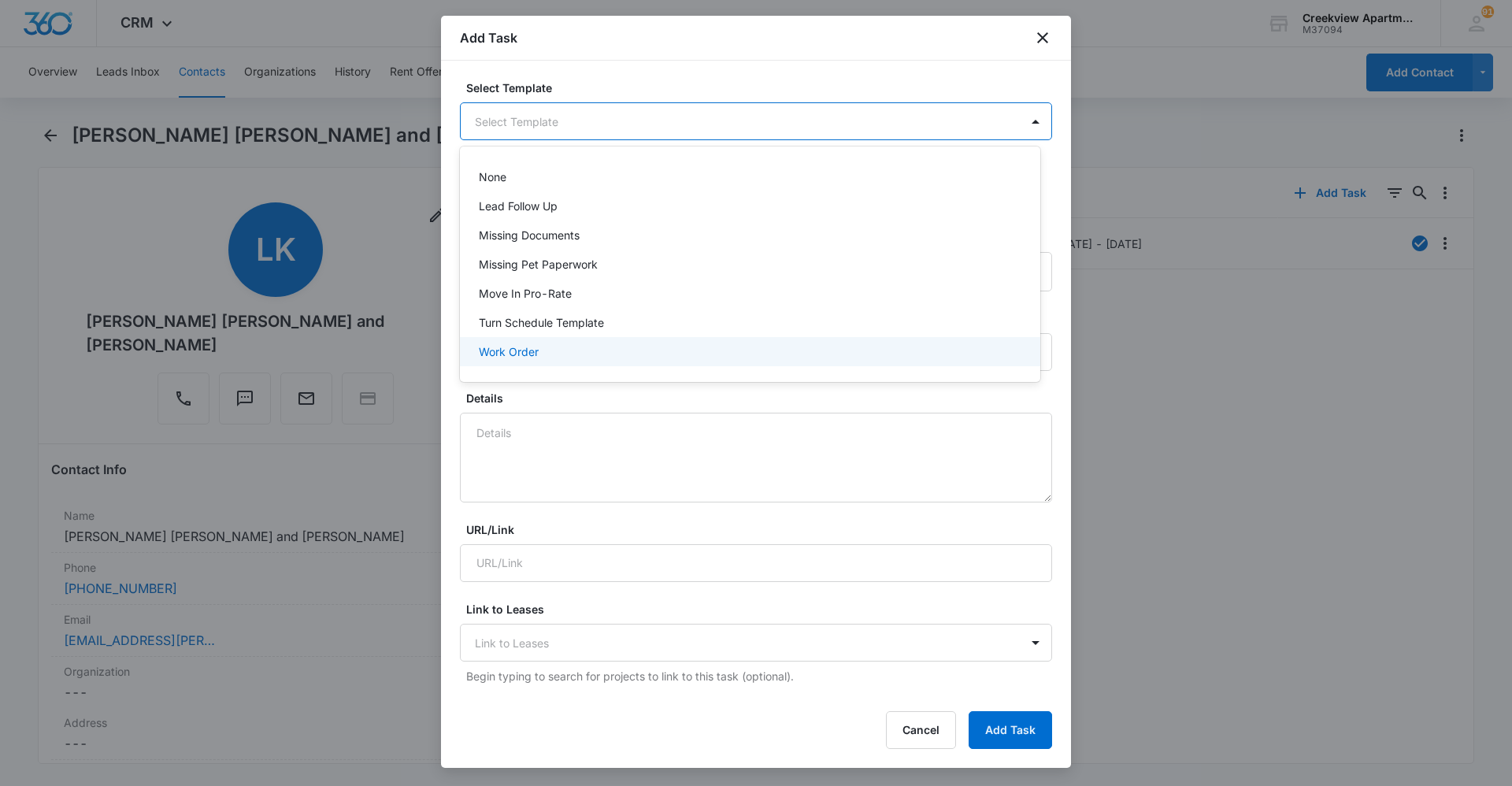
click at [643, 361] on div "Work Order" at bounding box center [750, 352] width 580 height 29
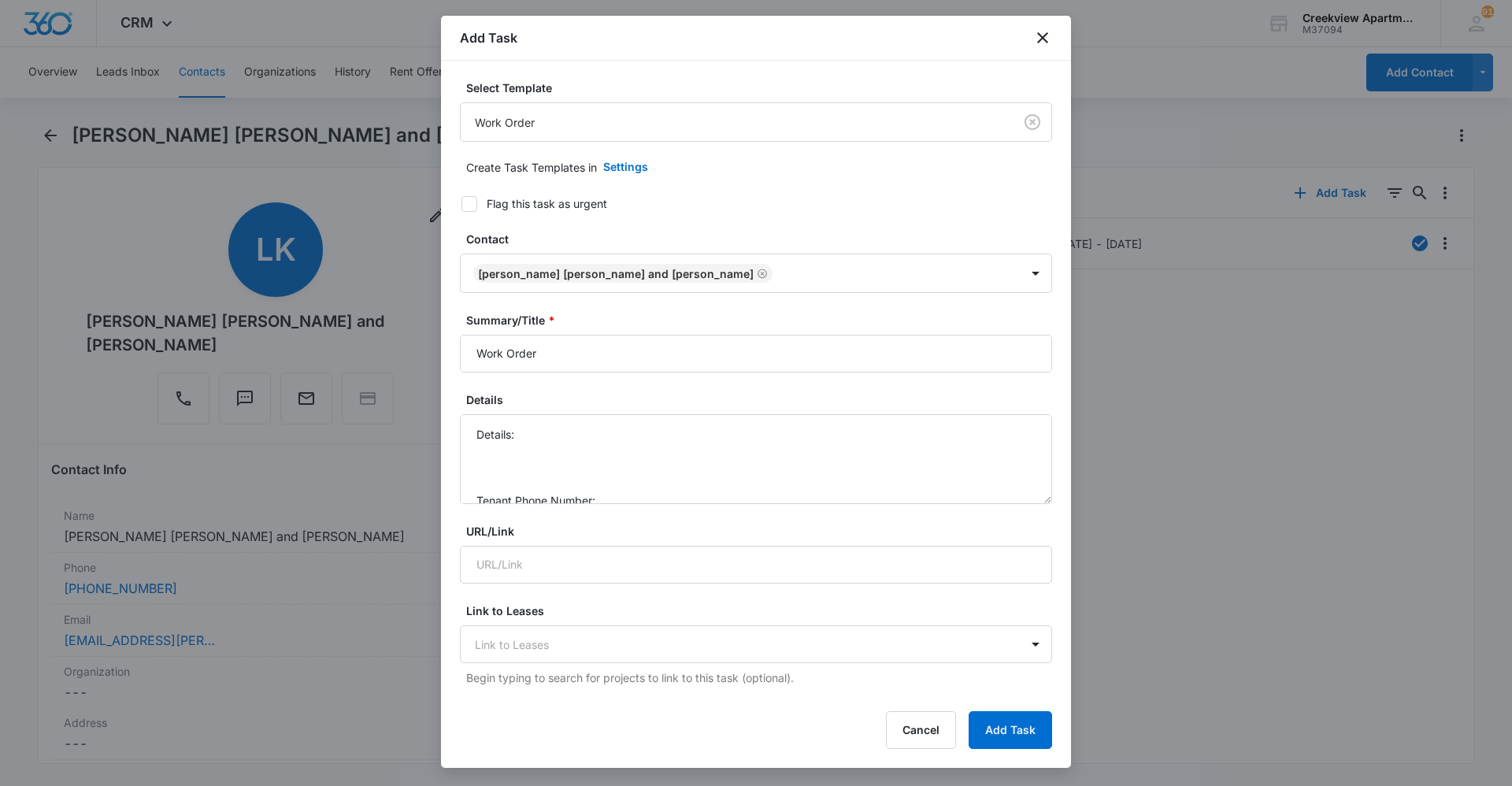
scroll to position [79, 0]
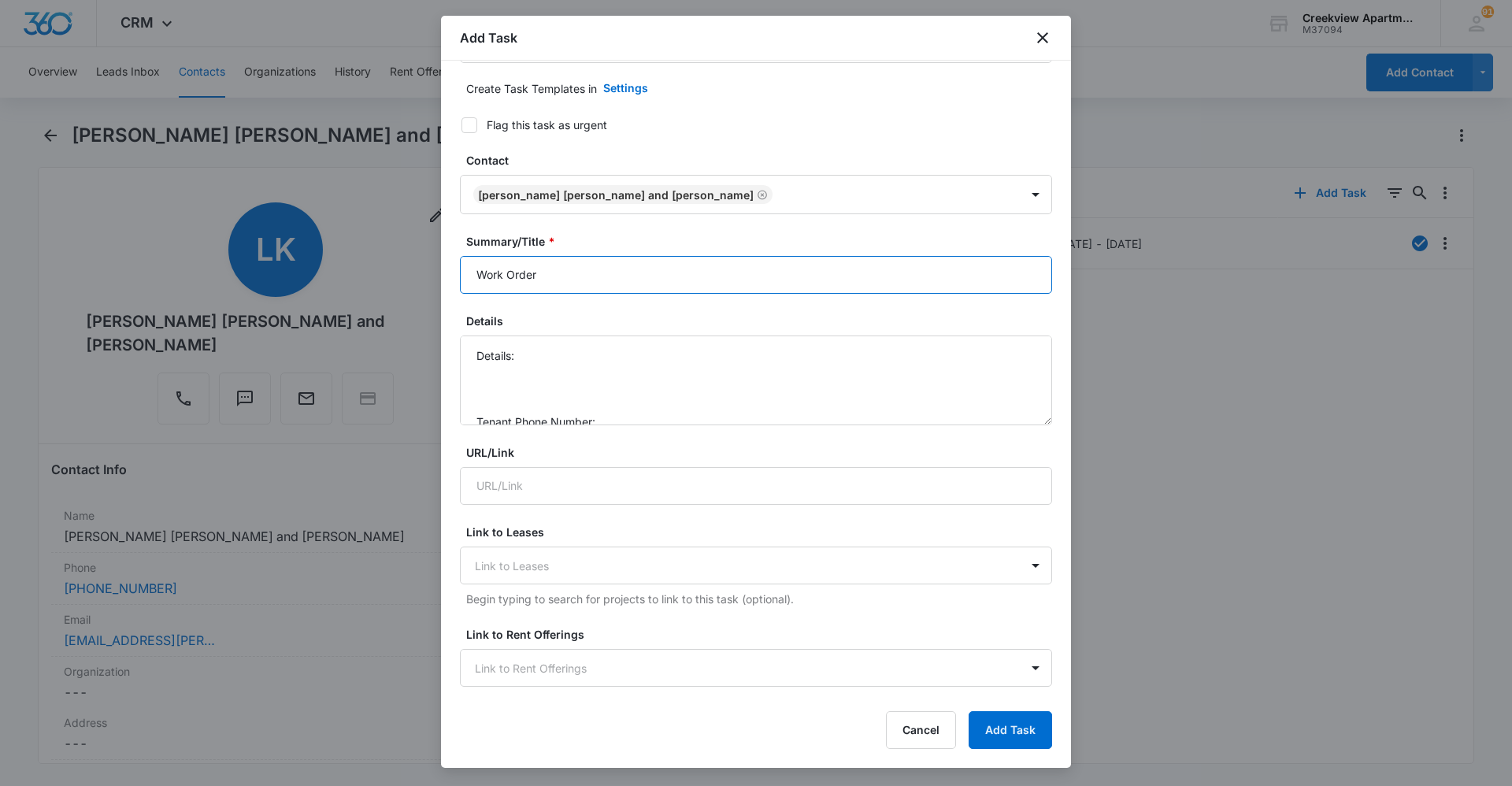
click at [462, 271] on input "Work Order" at bounding box center [756, 275] width 592 height 38
type input "D103 Work Order"
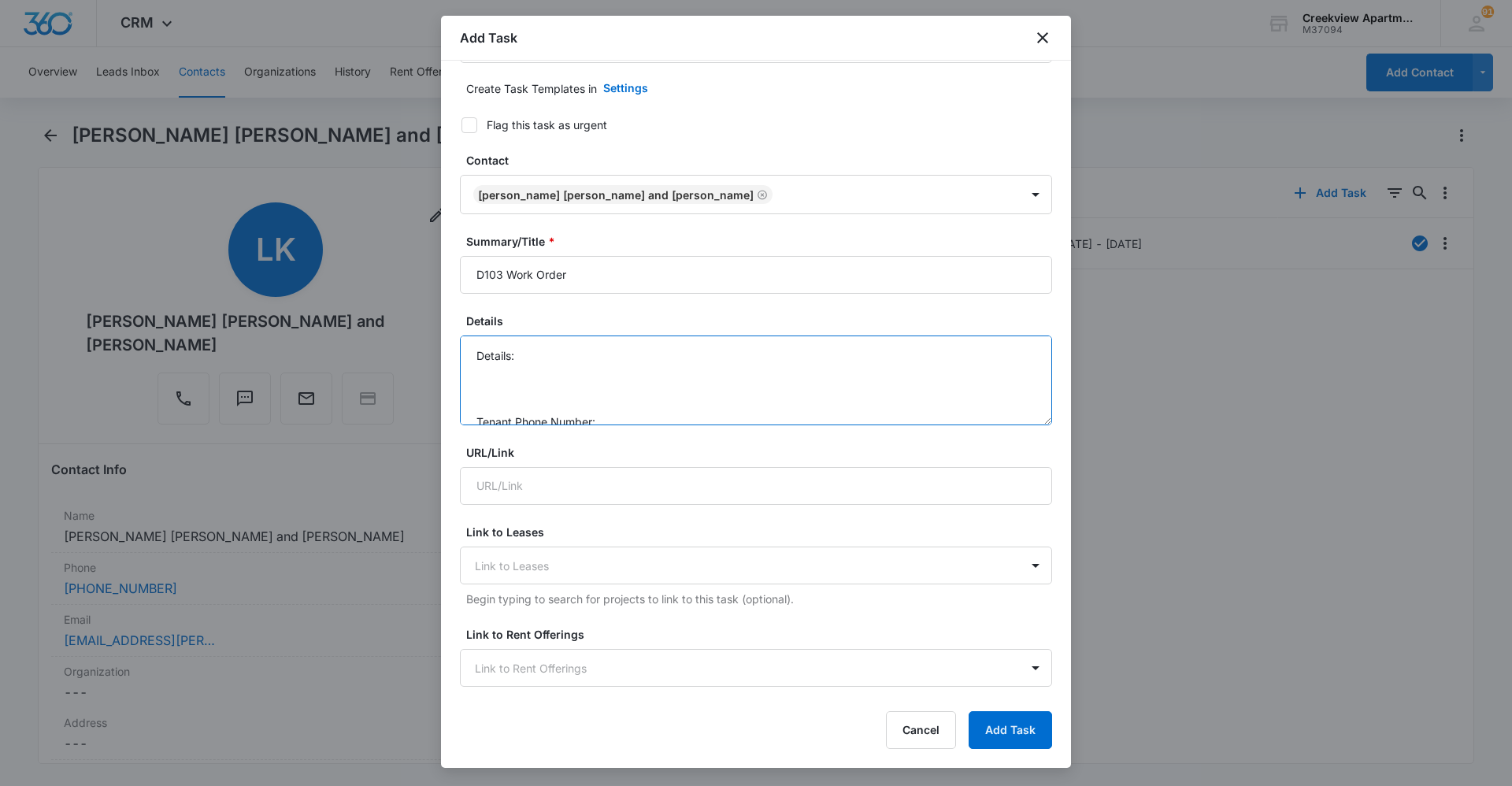
click at [639, 360] on textarea "Details: Tenant Phone Number: Call Before:" at bounding box center [756, 380] width 592 height 90
click at [733, 376] on textarea "Details: replace trim by front door, scrape sticky stuff off floor by front doo…" at bounding box center [756, 380] width 592 height 90
click at [657, 407] on textarea "Details: replace trim by front door, scrape sticky stuff off floor by front doo…" at bounding box center [756, 380] width 592 height 90
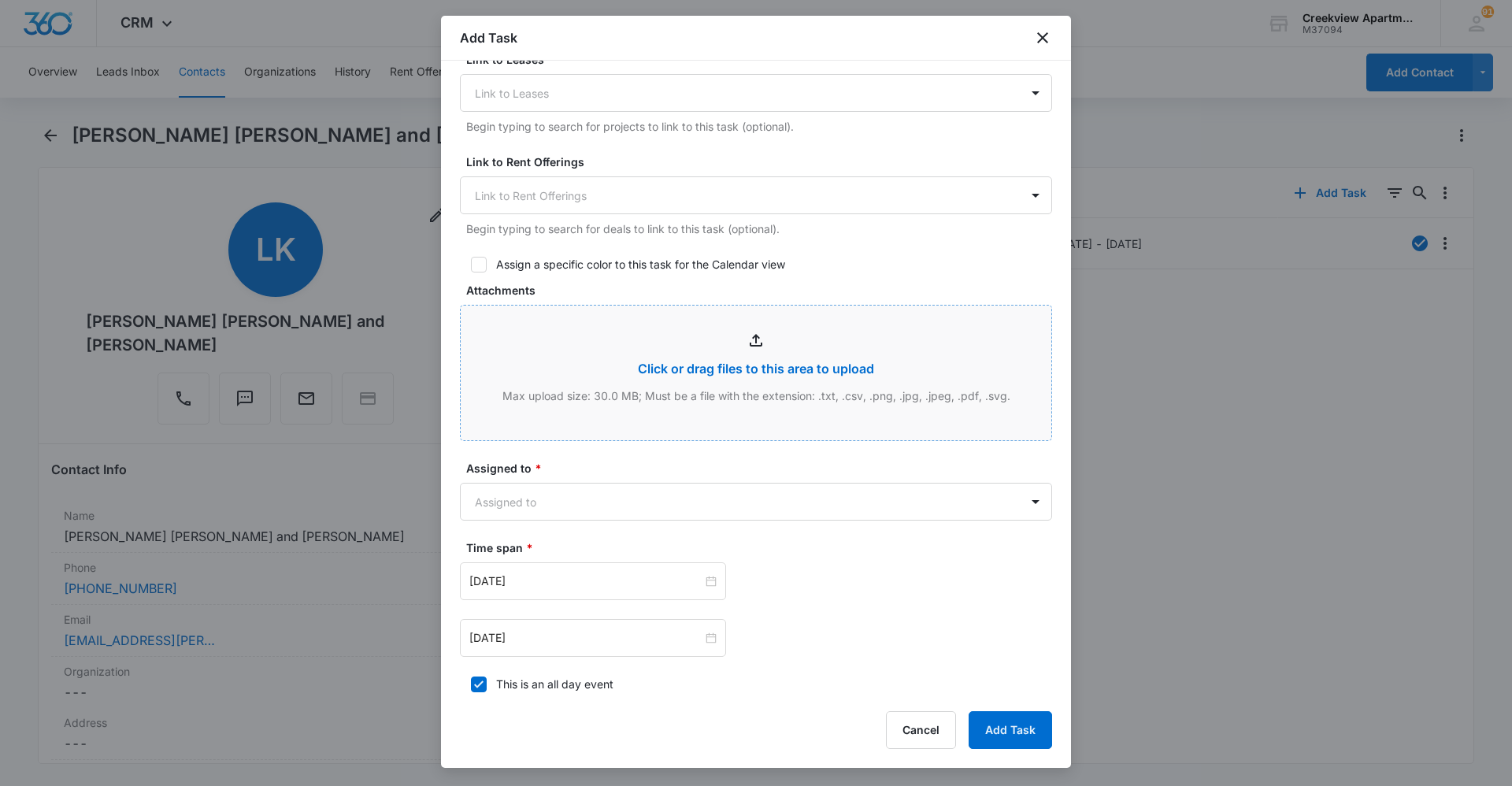
scroll to position [709, 0]
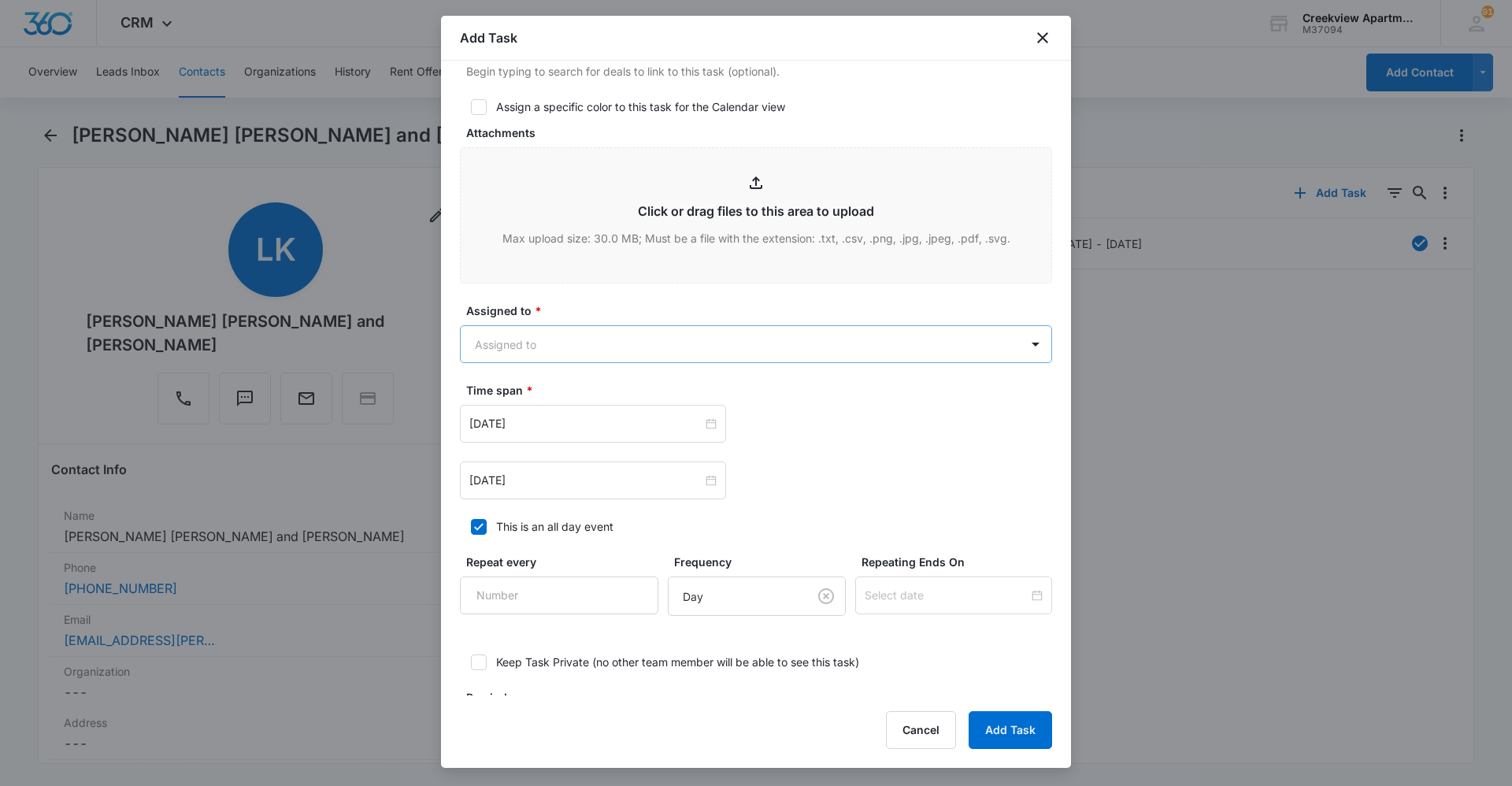
type textarea "Details: replace trim by front door, scrape sticky stuff off floor by front doo…"
click at [672, 340] on body "CRM Apps Reputation Websites Forms CRM Email Social Content Ads Intelligence Fi…" at bounding box center [756, 393] width 1512 height 786
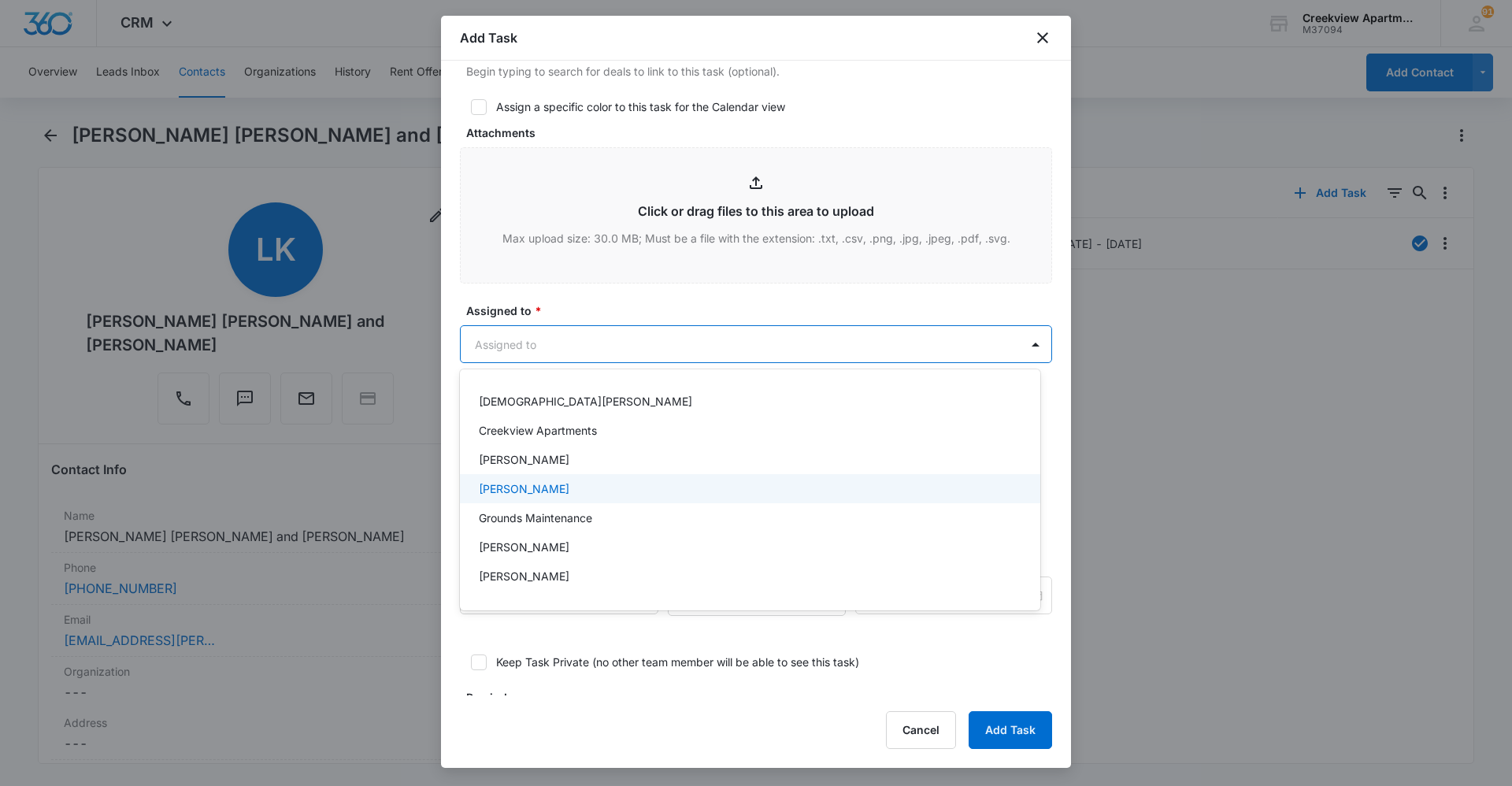
scroll to position [79, 0]
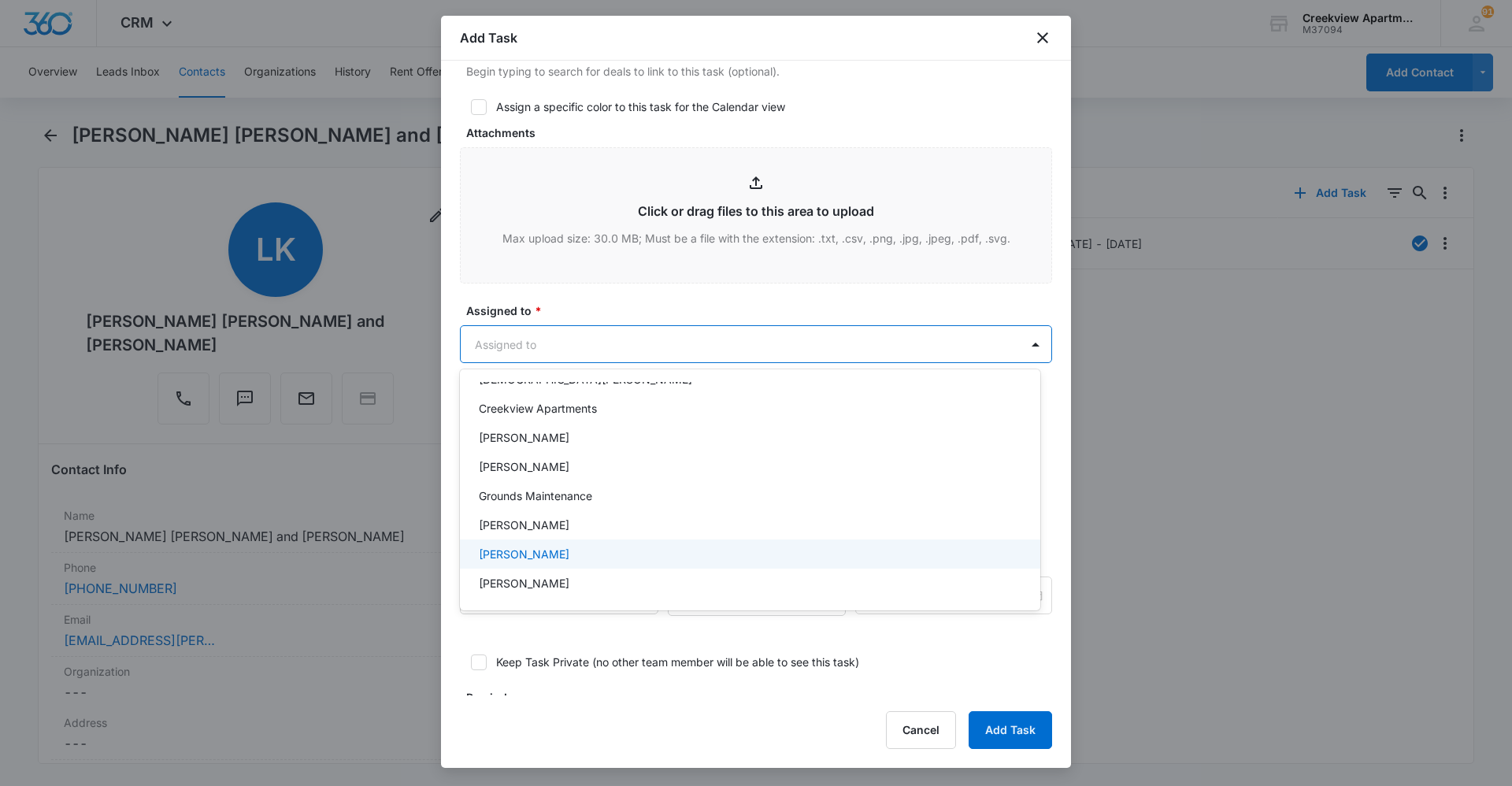
click at [586, 551] on div "Javier Garcia" at bounding box center [749, 554] width 540 height 17
click at [647, 312] on div at bounding box center [756, 393] width 1512 height 786
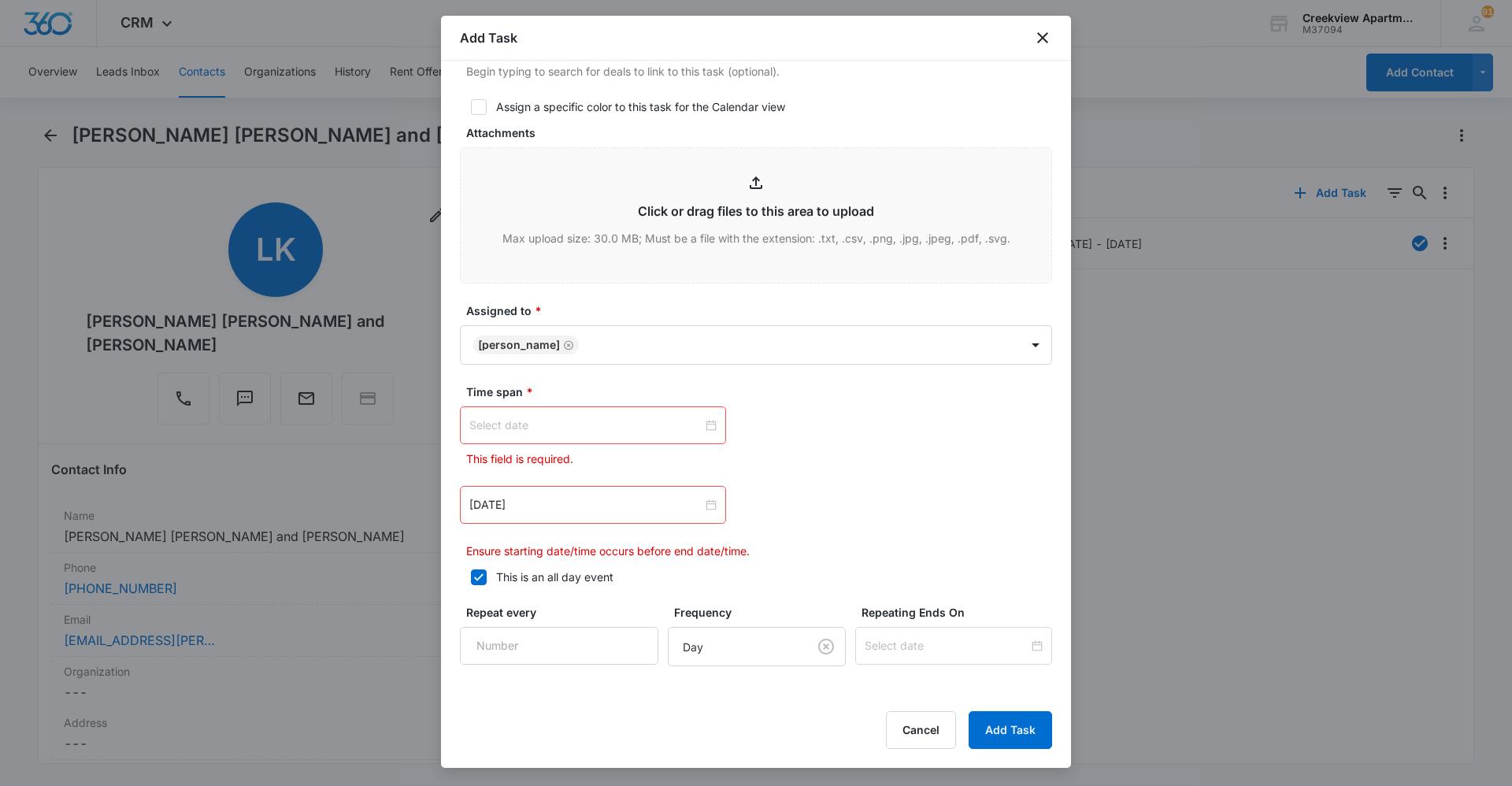
click at [633, 430] on input at bounding box center [586, 426] width 233 height 18
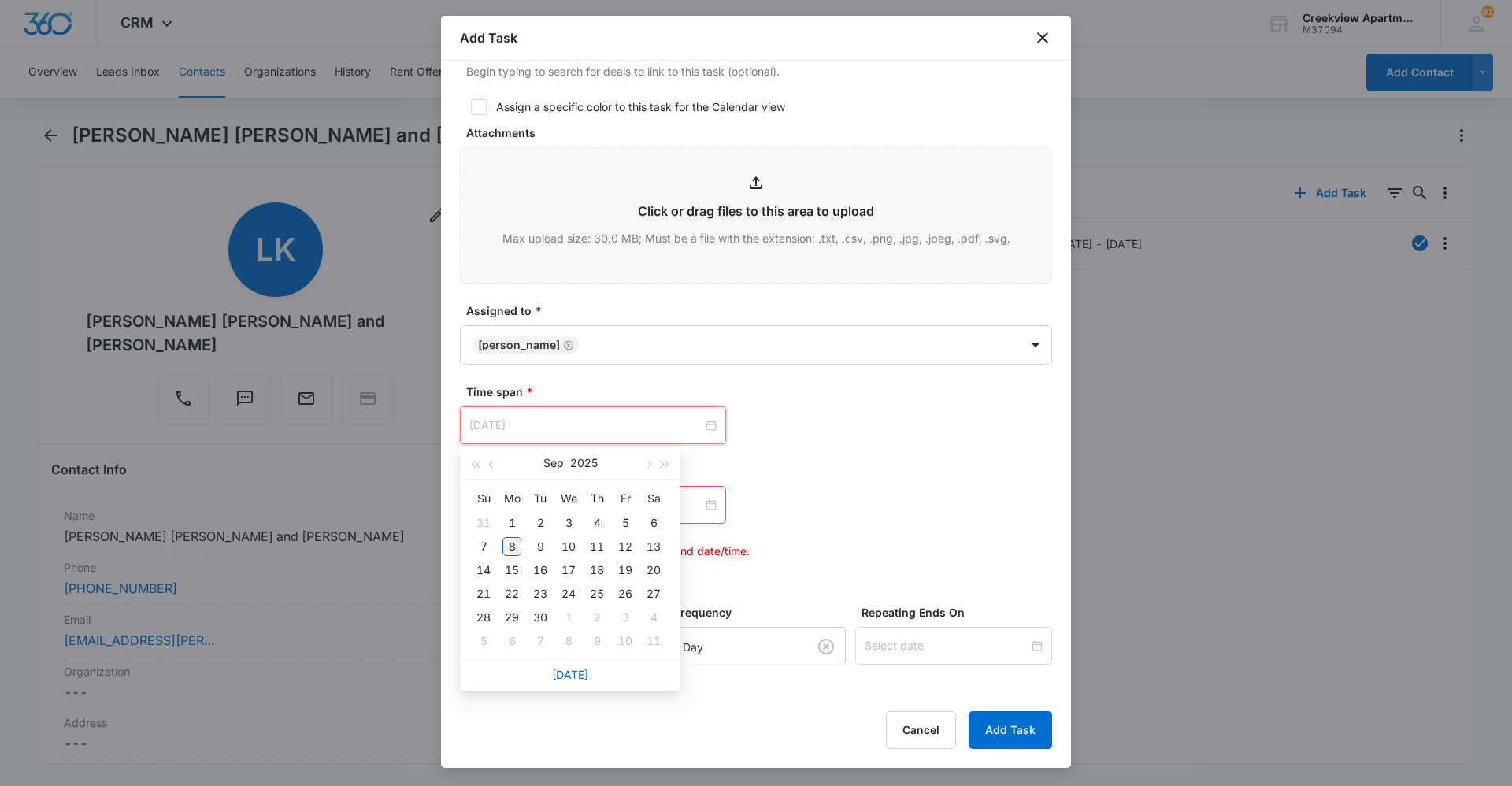
type input "Sep 8, 2025"
click at [517, 544] on div "8" at bounding box center [512, 547] width 19 height 19
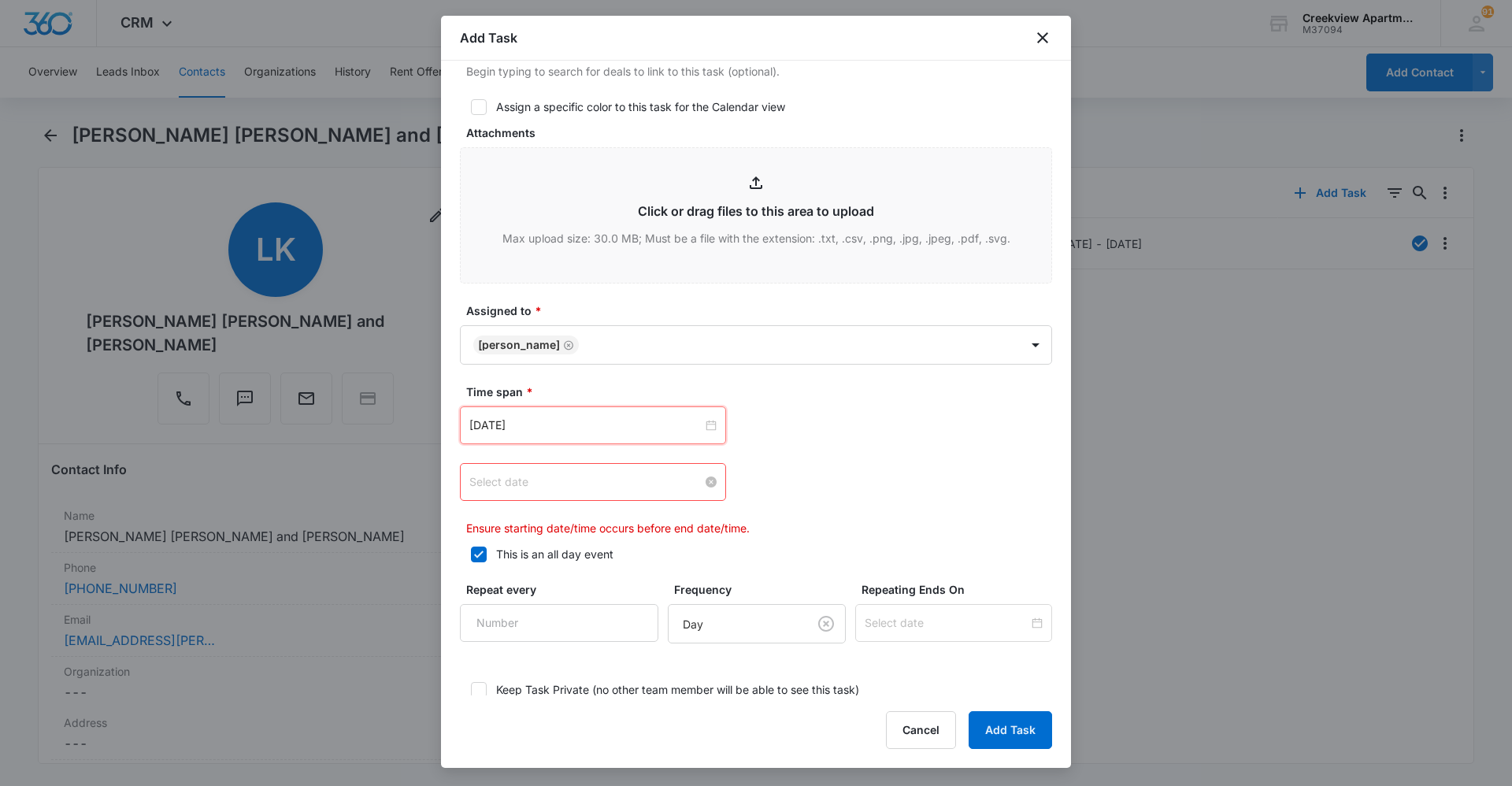
click at [632, 484] on input at bounding box center [586, 482] width 233 height 18
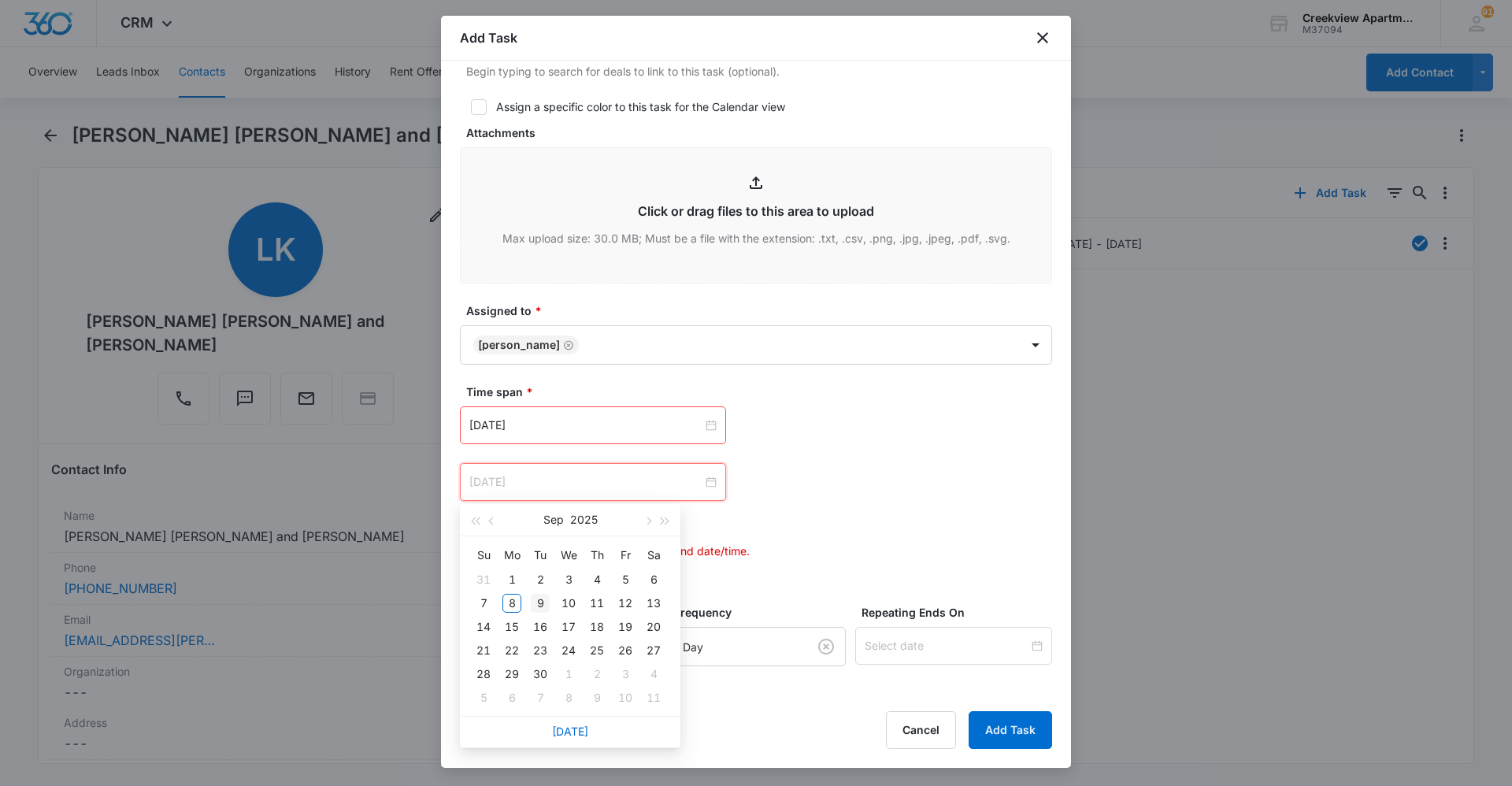
type input "Sep 9, 2025"
click at [546, 601] on div "9" at bounding box center [540, 603] width 19 height 19
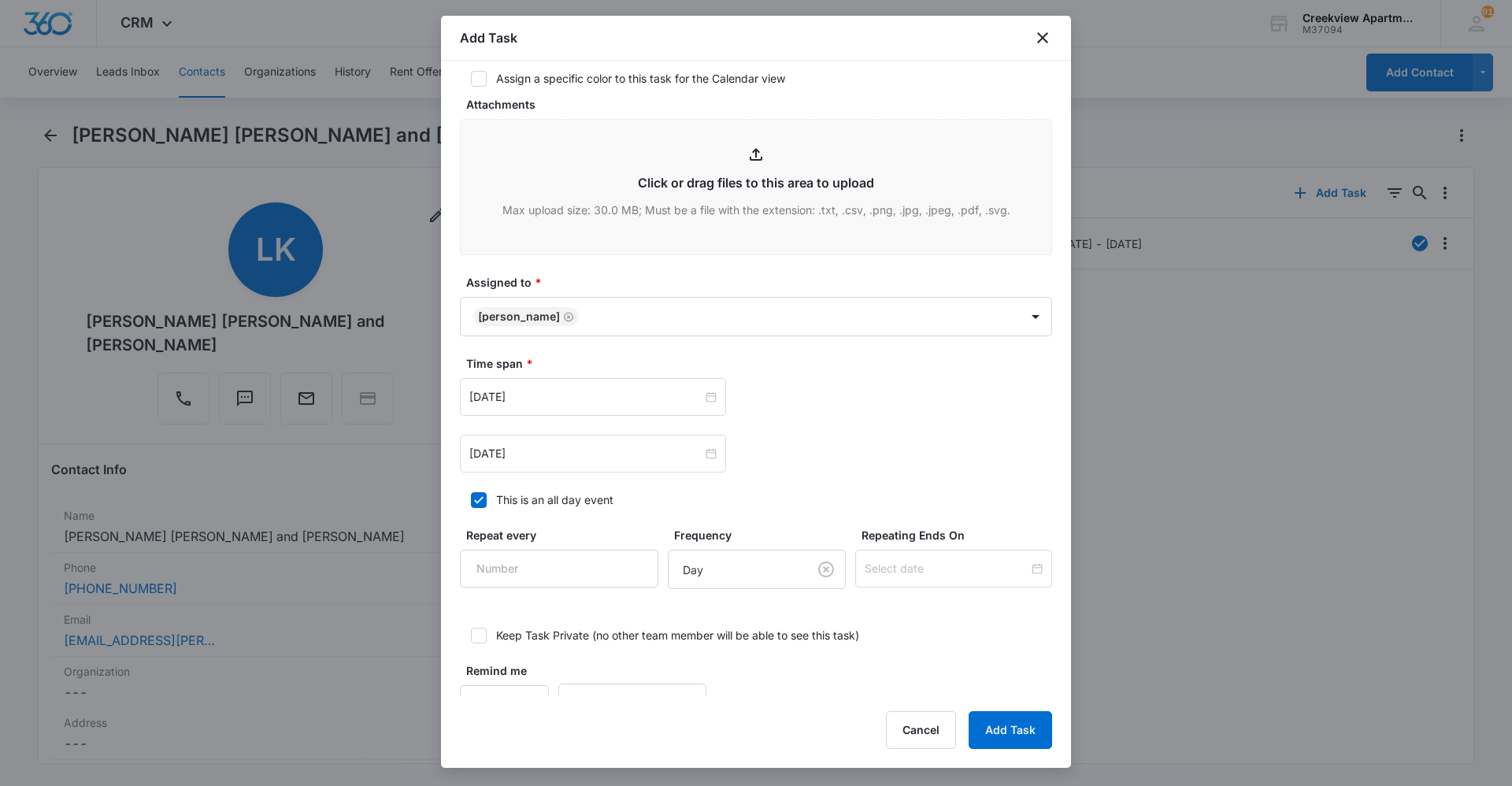
scroll to position [784, 0]
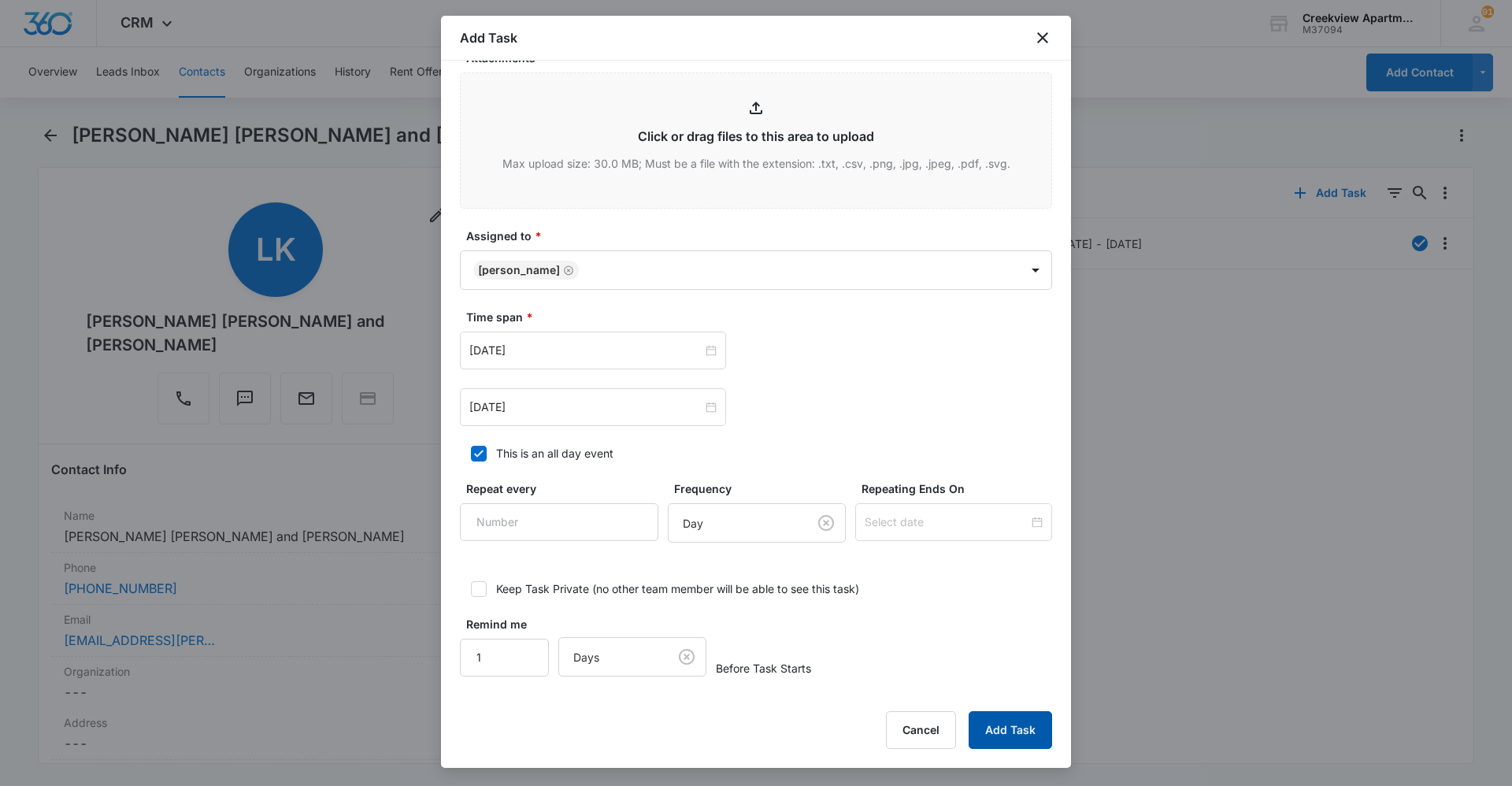
click at [1012, 733] on button "Add Task" at bounding box center [1010, 730] width 84 height 38
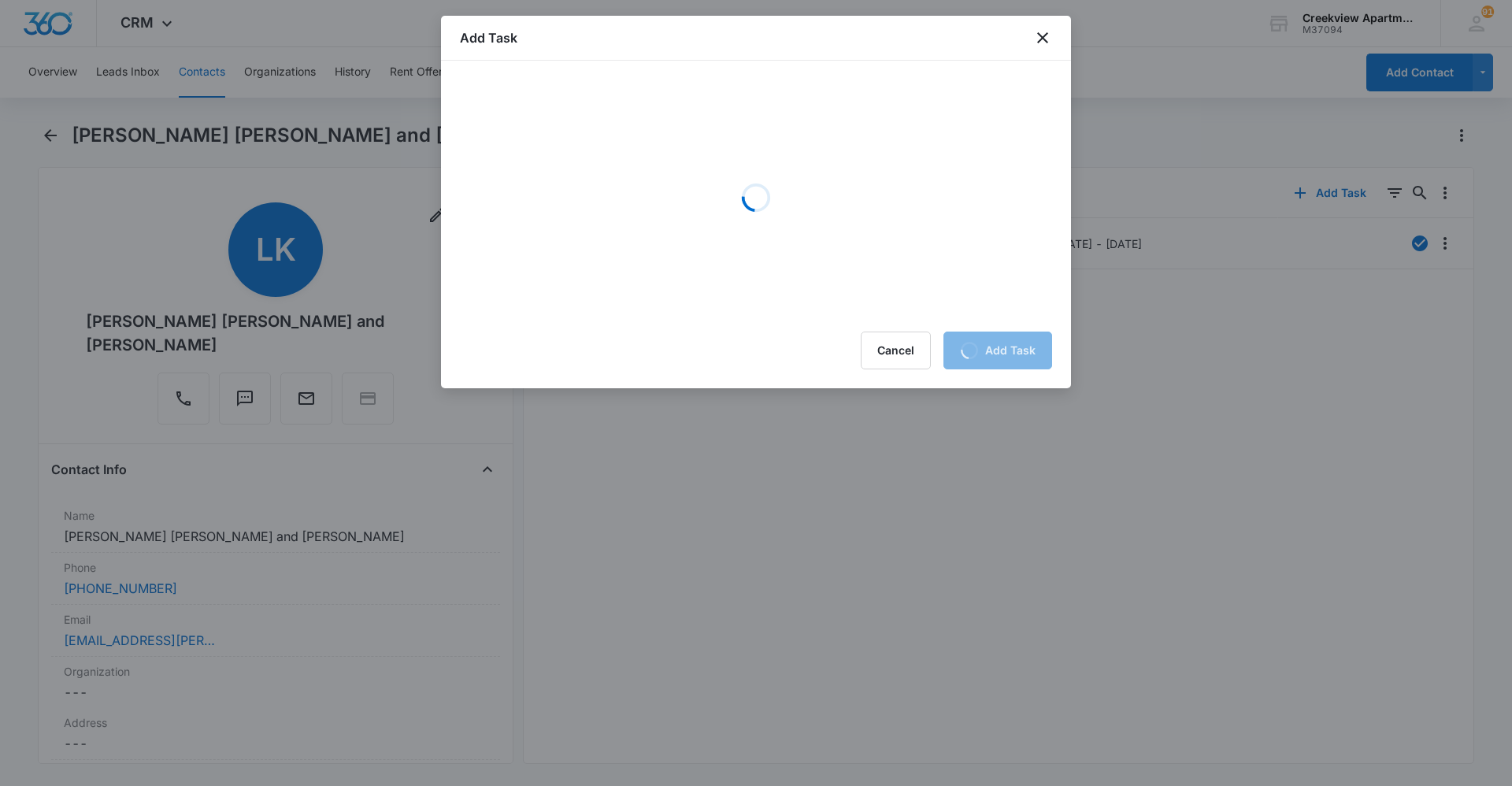
scroll to position [0, 0]
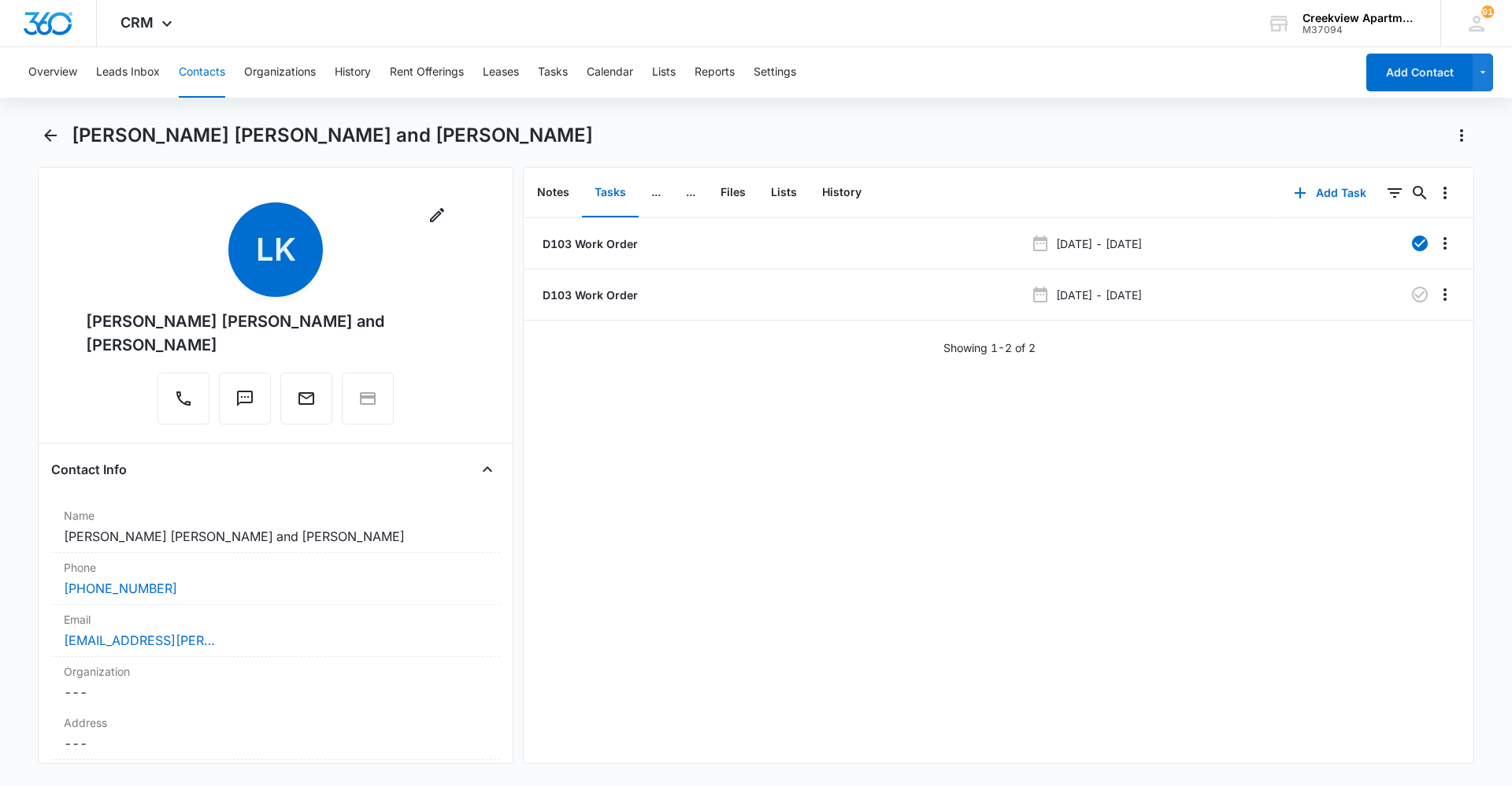
click at [695, 504] on div "D103 Work Order Sep 5, 2025 - Sep 8, 2025 D103 Work Order Sep 8, 2025 - Sep 9, …" at bounding box center [998, 490] width 949 height 545
click at [511, 247] on div "Remove LK Lane Kitrell, Lilly and Lawrence Martin Contact Info Name Cancel Save…" at bounding box center [276, 465] width 476 height 597
click at [777, 713] on div "D103 Work Order Sep 5, 2025 - Sep 8, 2025 D103 Work Order Sep 8, 2025 - Sep 9, …" at bounding box center [998, 490] width 949 height 545
click at [1079, 606] on div "D103 Work Order Sep 5, 2025 - Sep 8, 2025 D103 Work Order Sep 8, 2025 - Sep 9, …" at bounding box center [998, 490] width 949 height 545
click at [647, 652] on div "D103 Work Order Sep 5, 2025 - Sep 8, 2025 D103 Work Order Sep 8, 2025 - Sep 9, …" at bounding box center [998, 490] width 949 height 545
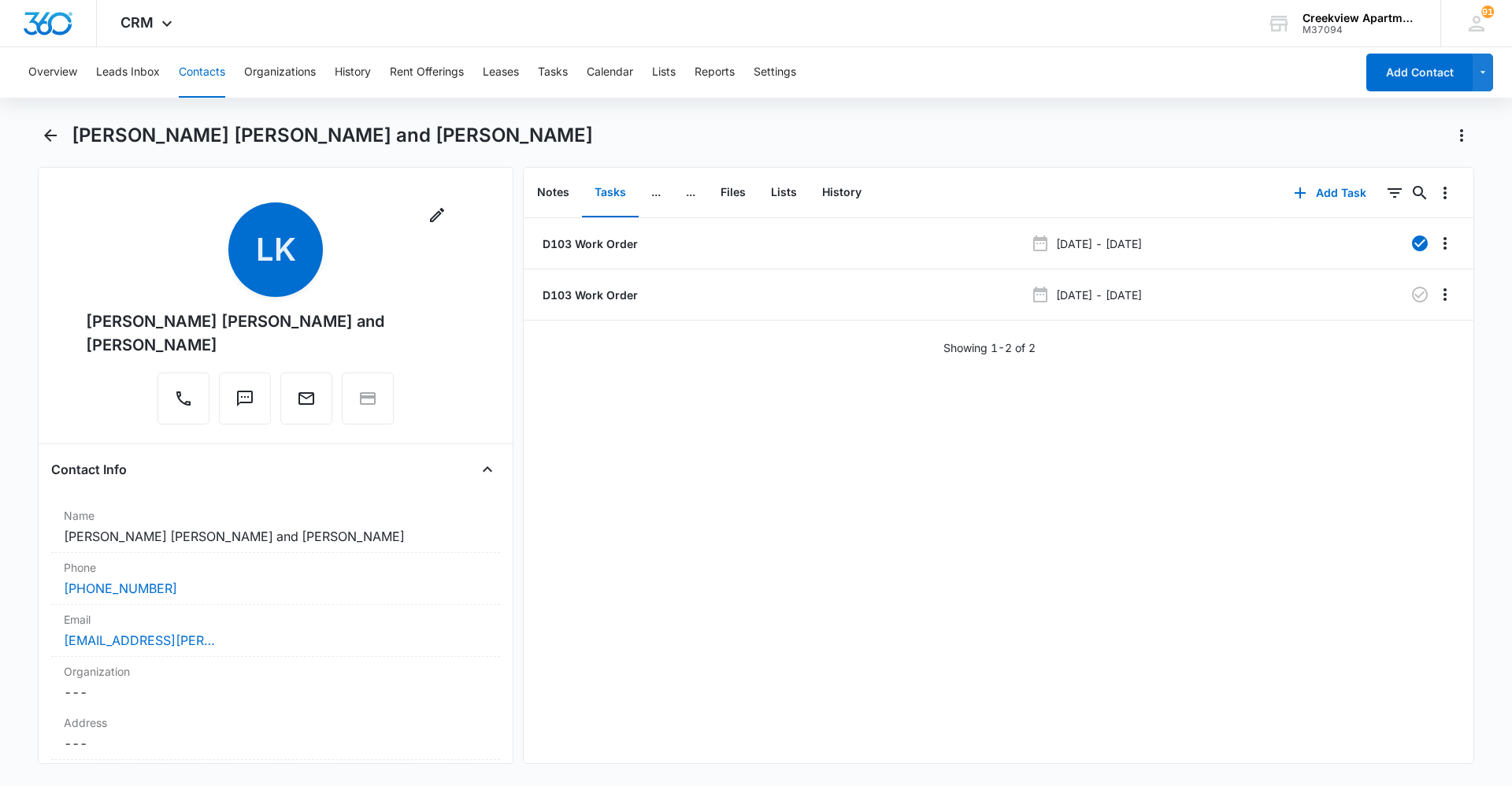
click at [908, 488] on div "D103 Work Order Sep 5, 2025 - Sep 8, 2025 D103 Work Order Sep 8, 2025 - Sep 9, …" at bounding box center [998, 490] width 949 height 545
click at [1039, 620] on div "D103 Work Order Sep 5, 2025 - Sep 8, 2025 D103 Work Order Sep 8, 2025 - Sep 9, …" at bounding box center [998, 490] width 949 height 545
click at [946, 551] on div "D103 Work Order Sep 5, 2025 - Sep 8, 2025 D103 Work Order Sep 8, 2025 - Sep 9, …" at bounding box center [998, 490] width 949 height 545
drag, startPoint x: 697, startPoint y: 666, endPoint x: 704, endPoint y: 645, distance: 22.1
click at [697, 665] on div "D103 Work Order Sep 5, 2025 - Sep 8, 2025 D103 Work Order Sep 8, 2025 - Sep 9, …" at bounding box center [998, 490] width 949 height 545
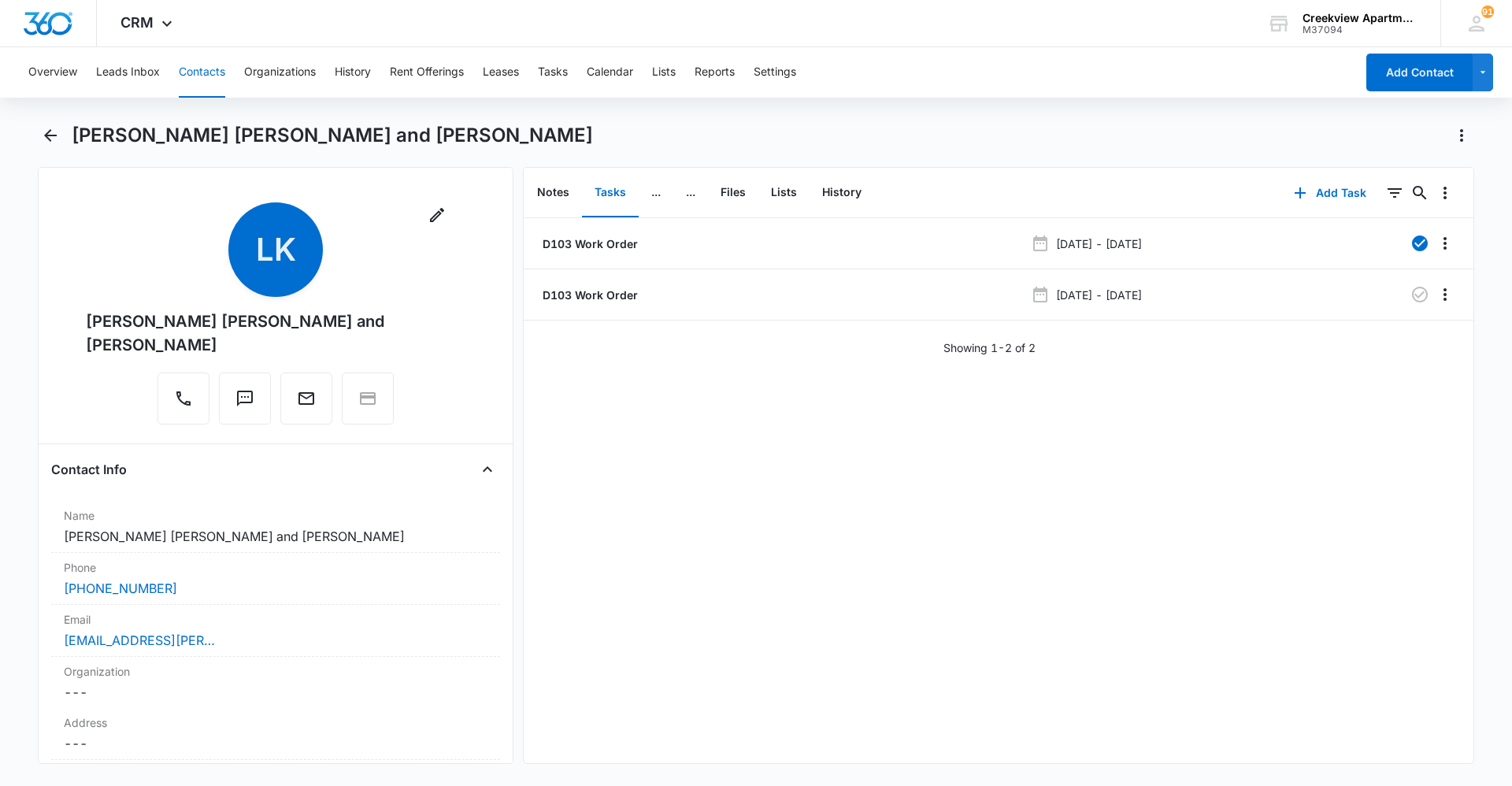
click at [739, 733] on div "D103 Work Order Sep 5, 2025 - Sep 8, 2025 D103 Work Order Sep 8, 2025 - Sep 9, …" at bounding box center [998, 490] width 949 height 545
click at [1419, 503] on div "D103 Work Order Sep 5, 2025 - Sep 8, 2025 D103 Work Order Sep 8, 2025 - Sep 9, …" at bounding box center [998, 490] width 949 height 545
click at [676, 687] on div "D103 Work Order Sep 5, 2025 - Sep 8, 2025 D103 Work Order Sep 8, 2025 - Sep 9, …" at bounding box center [998, 490] width 949 height 545
click at [903, 714] on div "D103 Work Order Sep 5, 2025 - Sep 8, 2025 D103 Work Order Sep 8, 2025 - Sep 9, …" at bounding box center [998, 490] width 949 height 545
click at [620, 500] on div "D103 Work Order Sep 5, 2025 - Sep 8, 2025 D103 Work Order Sep 8, 2025 - Sep 9, …" at bounding box center [998, 490] width 949 height 545
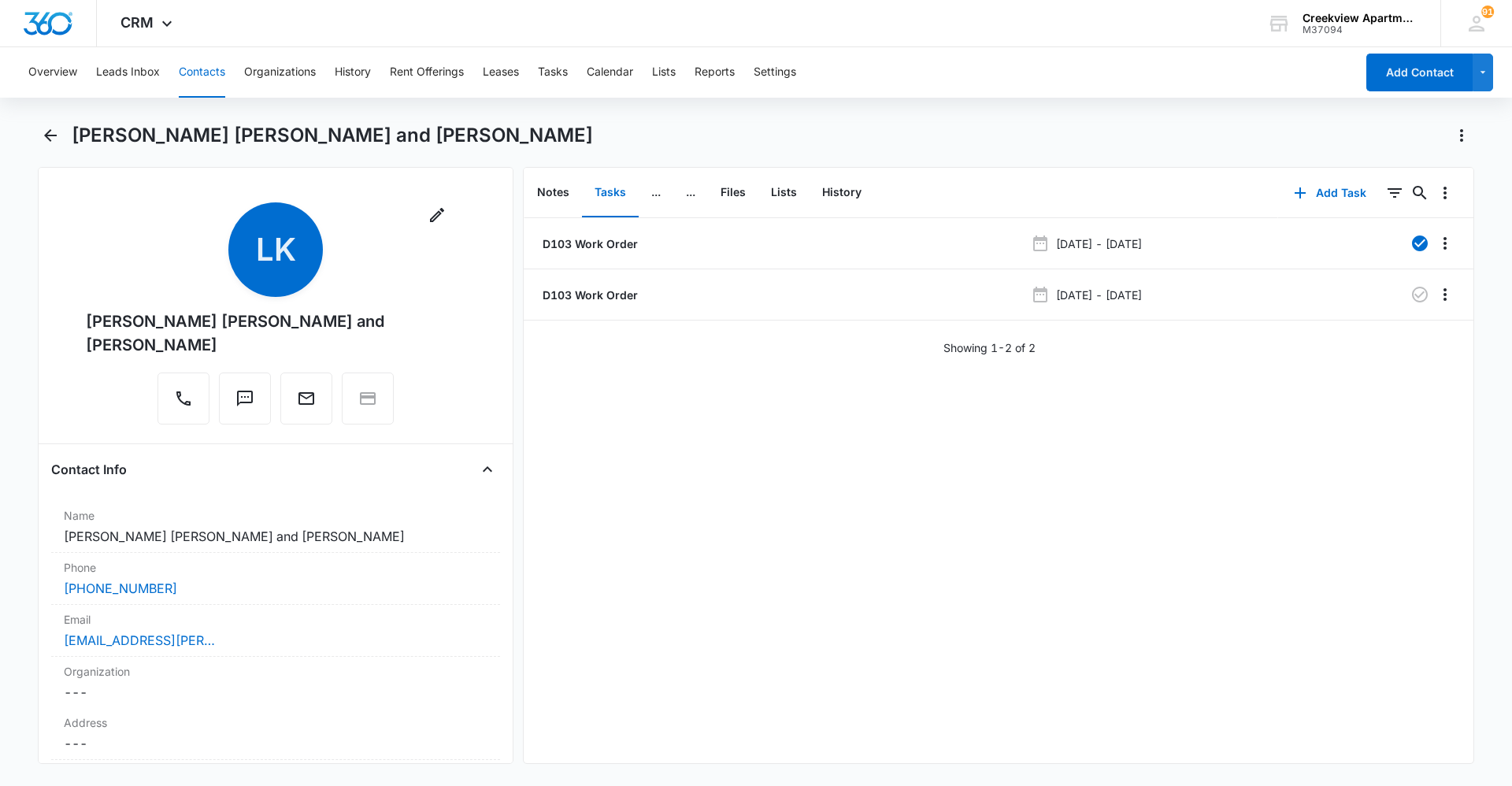
click at [774, 643] on div "D103 Work Order Sep 5, 2025 - Sep 8, 2025 D103 Work Order Sep 8, 2025 - Sep 9, …" at bounding box center [998, 490] width 949 height 545
click at [605, 501] on div "D103 Work Order Sep 5, 2025 - Sep 8, 2025 D103 Work Order Sep 8, 2025 - Sep 9, …" at bounding box center [998, 490] width 949 height 545
click at [618, 628] on div "D103 Work Order Sep 5, 2025 - Sep 8, 2025 D103 Work Order Sep 8, 2025 - Sep 9, …" at bounding box center [998, 490] width 949 height 545
click at [696, 686] on div "D103 Work Order Sep 5, 2025 - Sep 8, 2025 D103 Work Order Sep 8, 2025 - Sep 9, …" at bounding box center [998, 490] width 949 height 545
click at [782, 569] on div "D103 Work Order Sep 5, 2025 - Sep 8, 2025 D103 Work Order Sep 8, 2025 - Sep 9, …" at bounding box center [998, 490] width 949 height 545
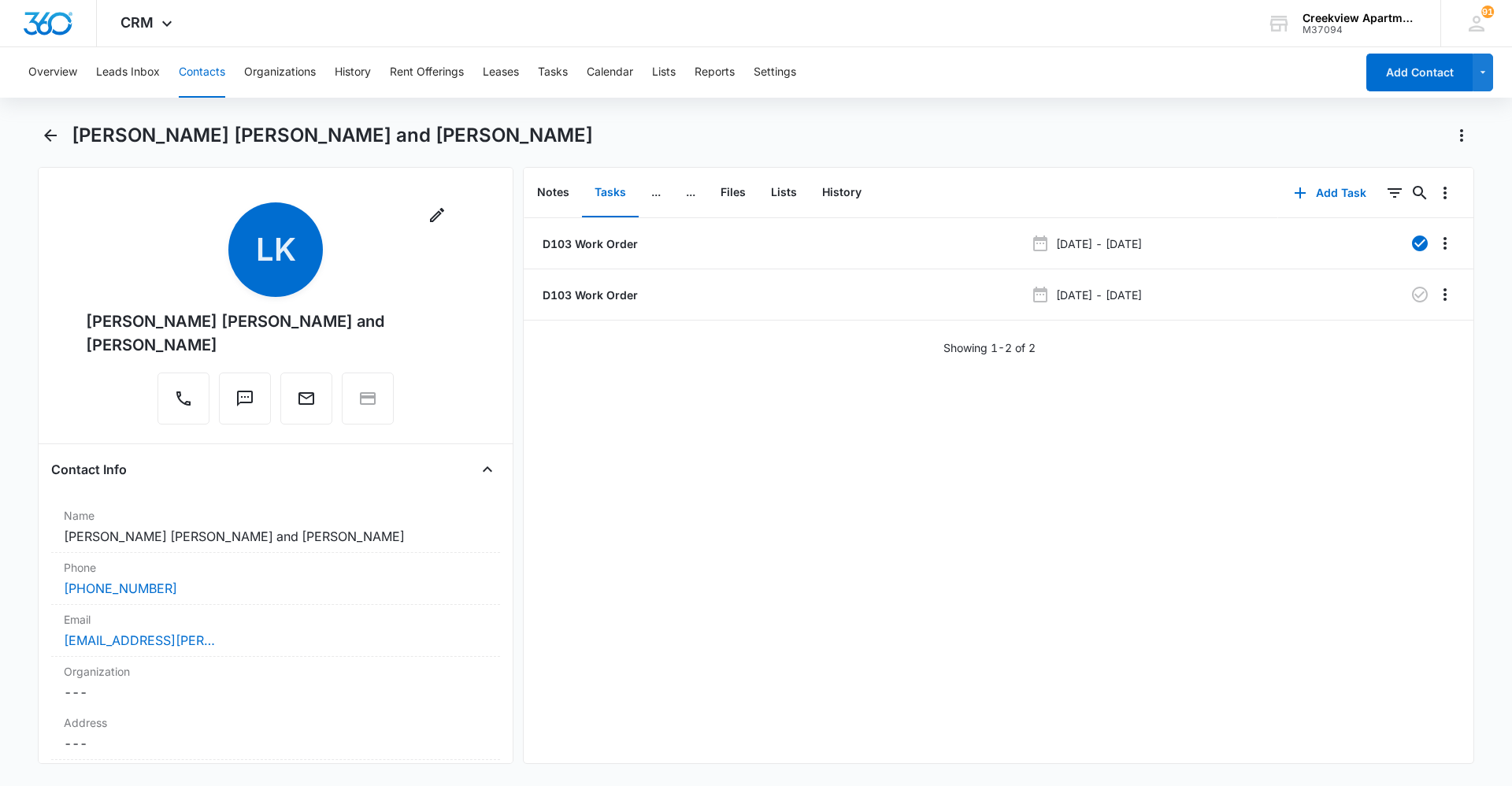
drag, startPoint x: 707, startPoint y: 597, endPoint x: 625, endPoint y: 512, distance: 118.1
click at [707, 597] on div "D103 Work Order Sep 5, 2025 - Sep 8, 2025 D103 Work Order Sep 8, 2025 - Sep 9, …" at bounding box center [998, 490] width 949 height 545
click at [204, 78] on button "Contacts" at bounding box center [202, 72] width 46 height 50
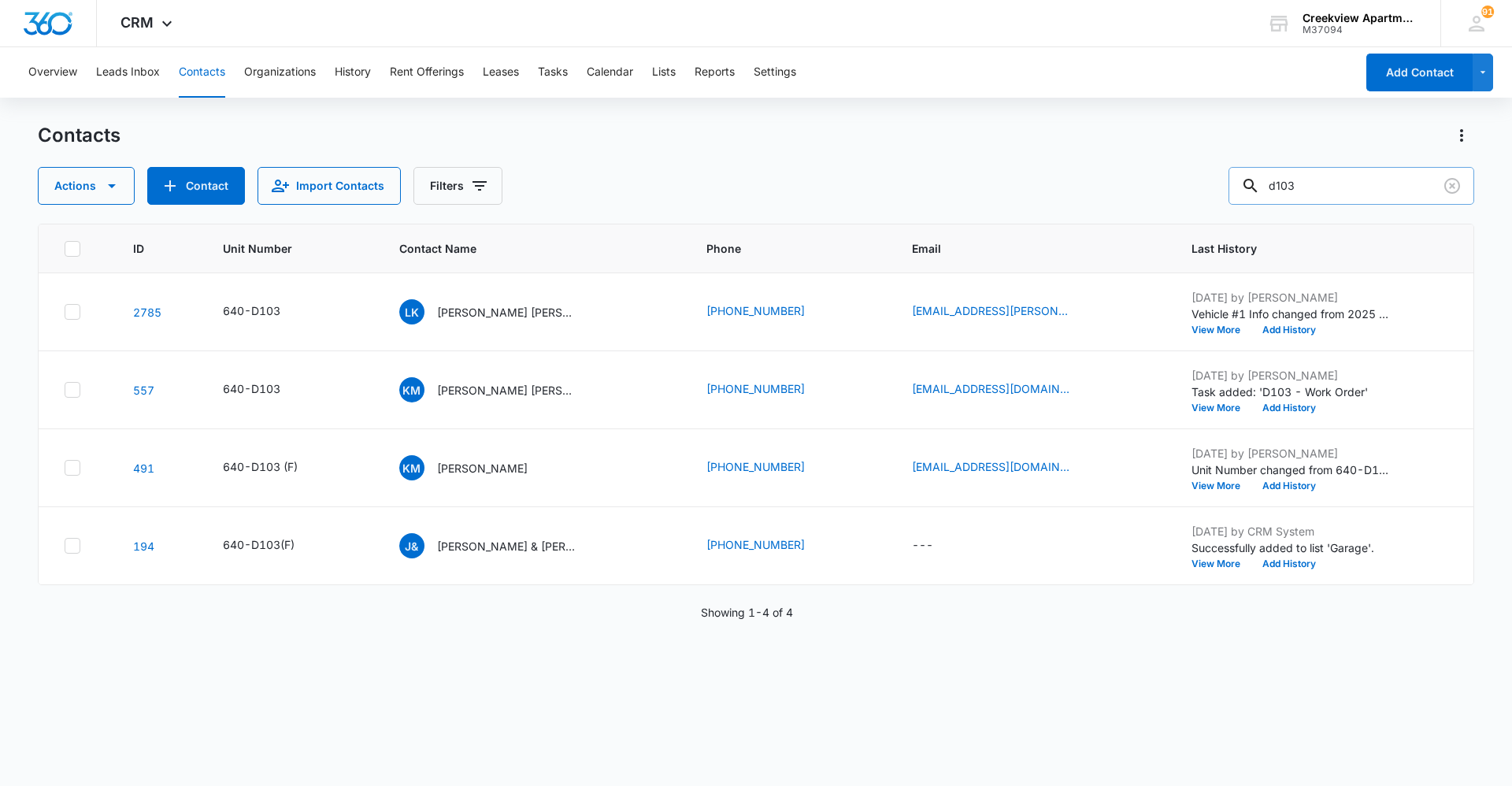
drag, startPoint x: 1360, startPoint y: 190, endPoint x: 1258, endPoint y: 194, distance: 102.1
click at [1258, 194] on div "d103" at bounding box center [1351, 186] width 246 height 38
click at [941, 185] on div "Actions Contact Import Contacts Filters d103" at bounding box center [756, 186] width 1436 height 38
click at [557, 70] on button "Tasks" at bounding box center [553, 72] width 30 height 50
